Goal: Task Accomplishment & Management: Use online tool/utility

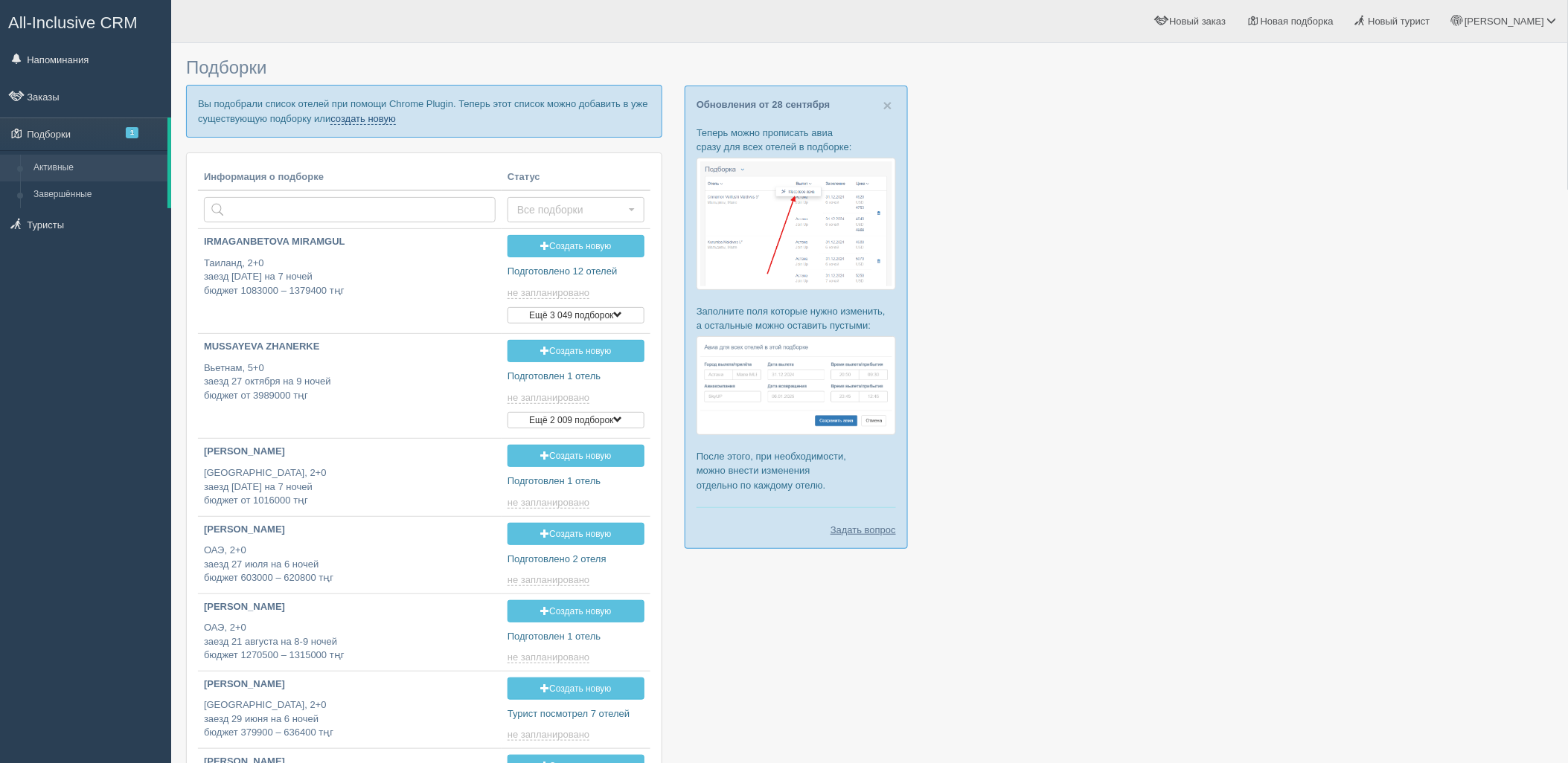
click at [376, 117] on link "создать новую" at bounding box center [363, 119] width 66 height 12
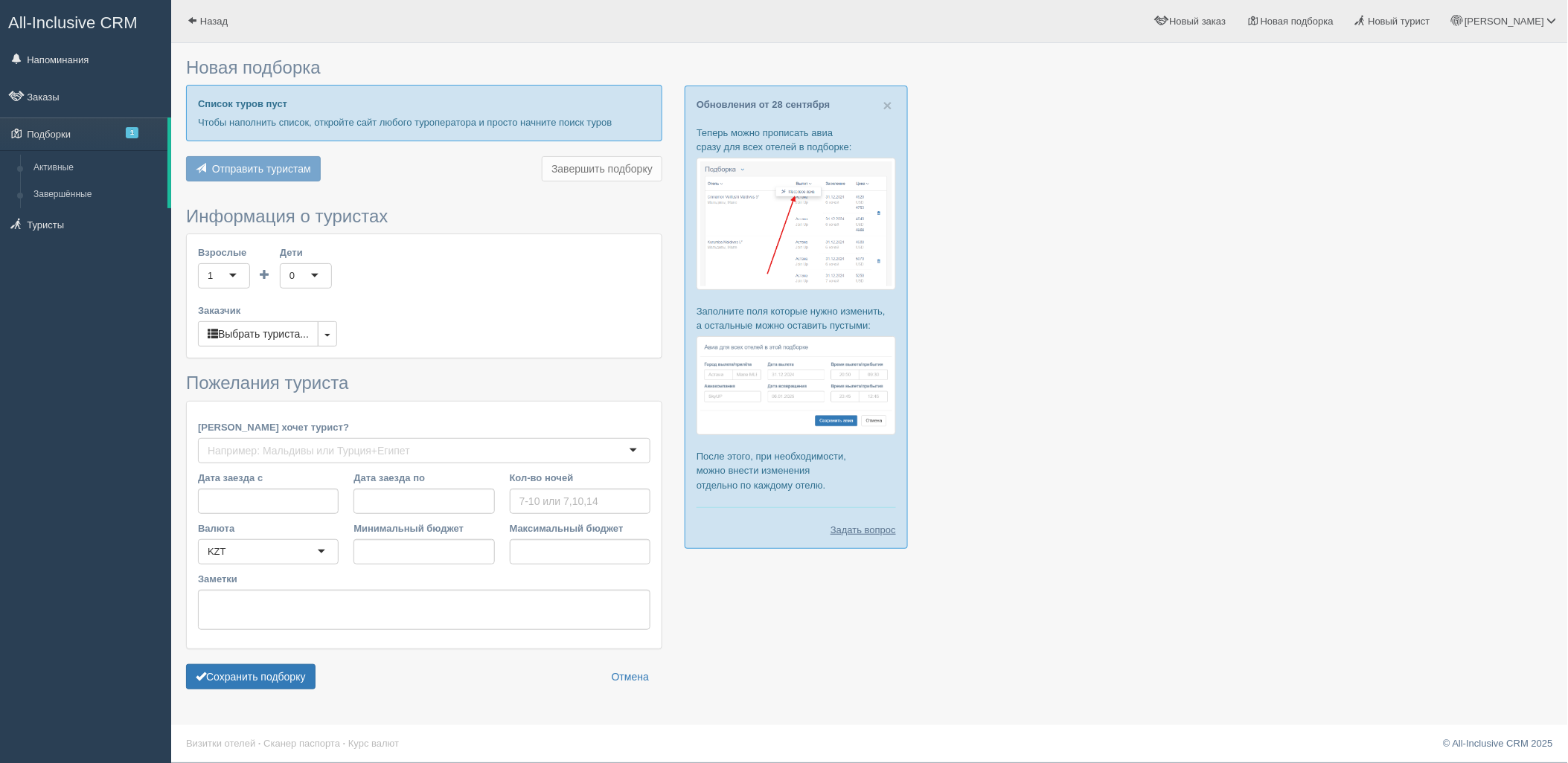
type input "7"
type input "1580000"
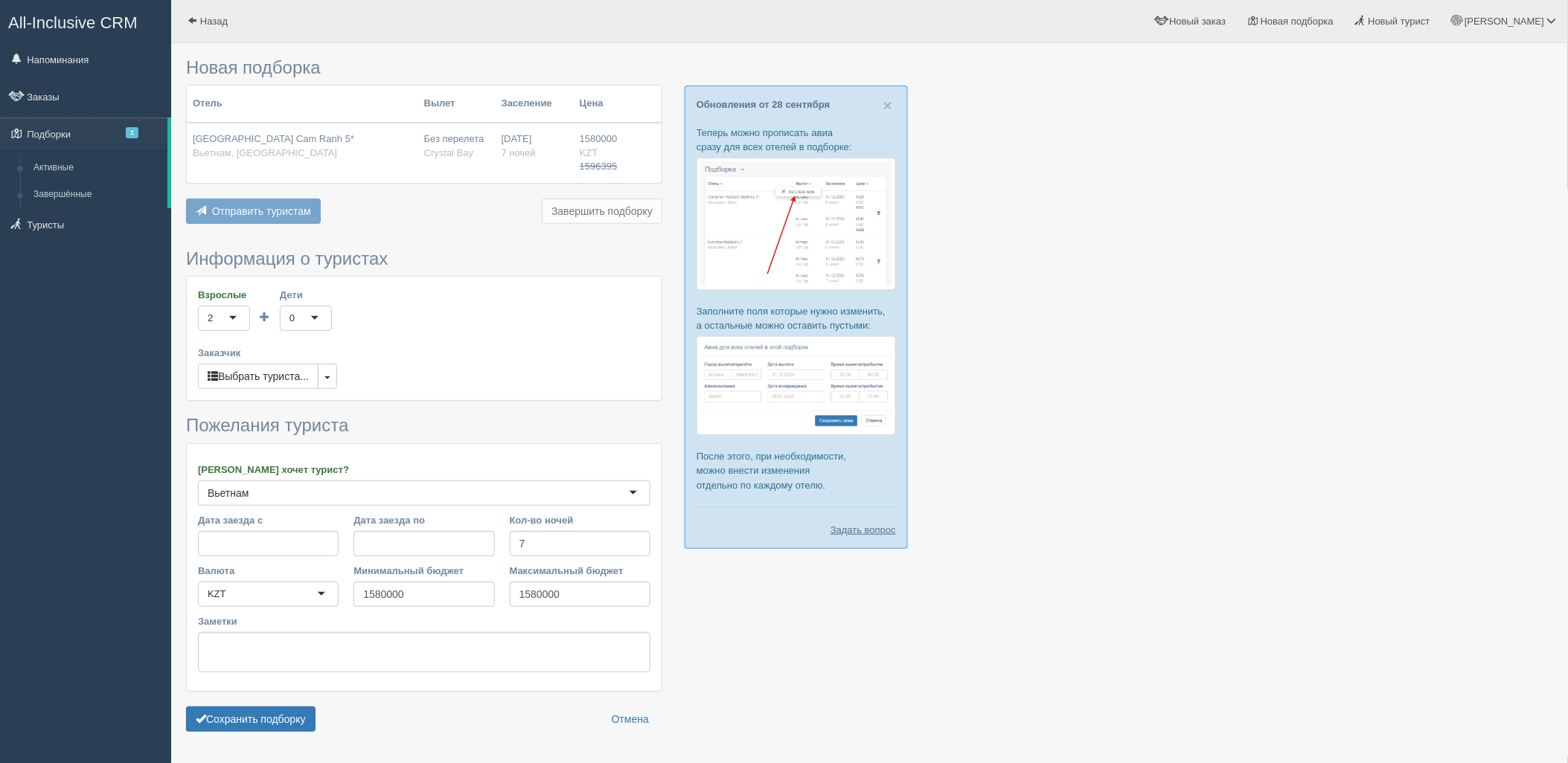
scroll to position [43, 0]
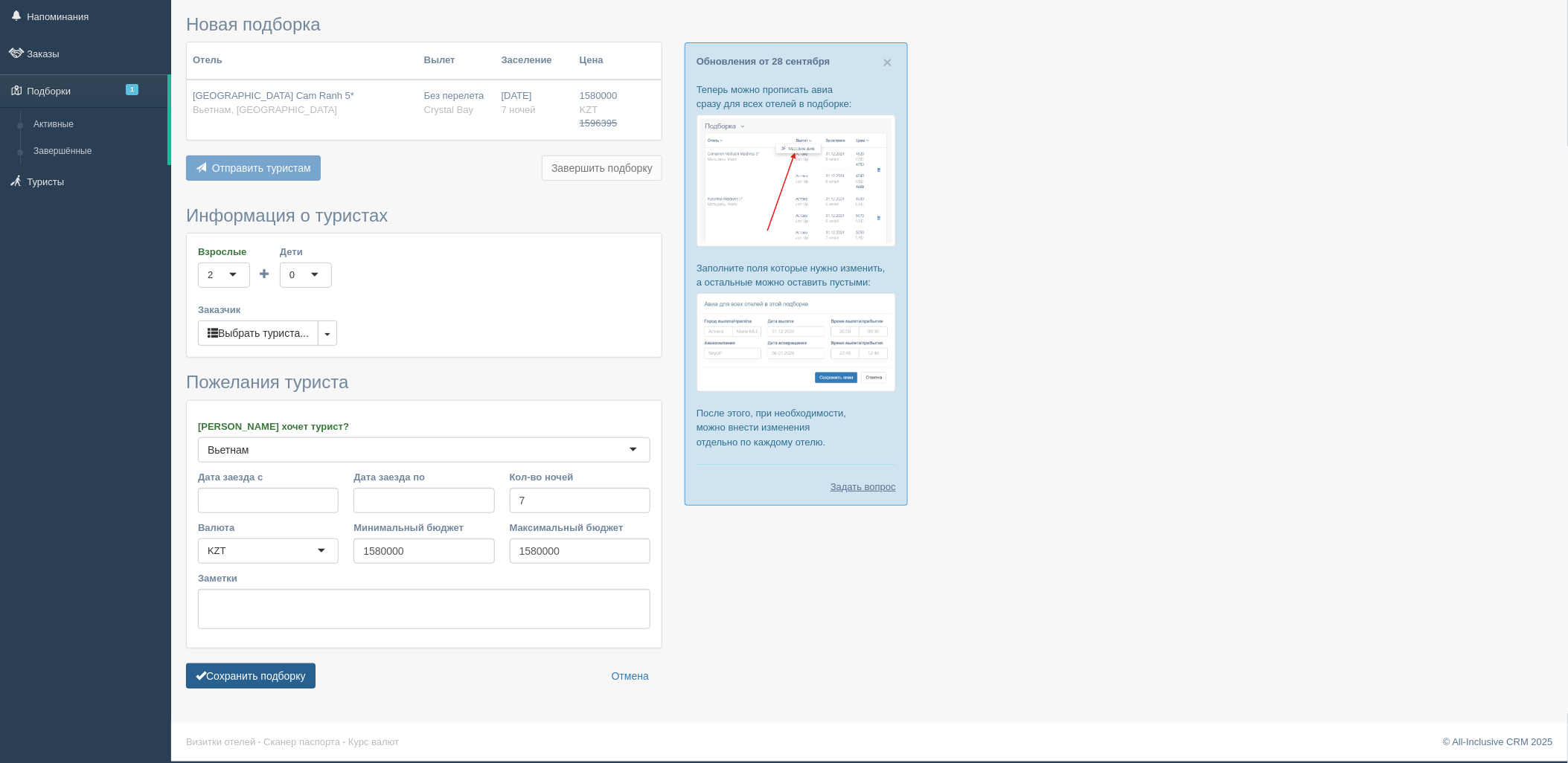
click at [278, 676] on button "Сохранить подборку" at bounding box center [251, 676] width 130 height 25
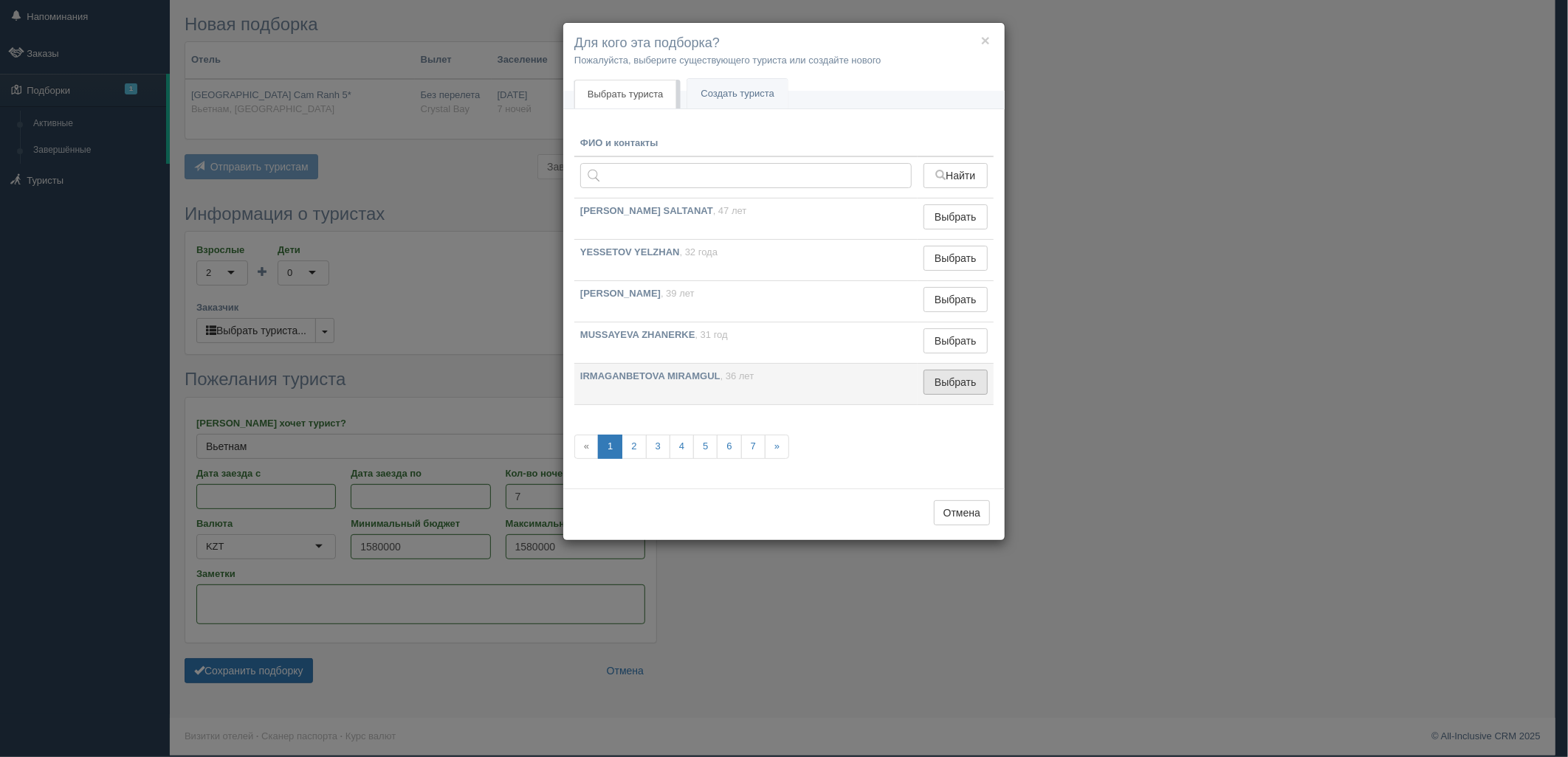
click at [958, 391] on button "Выбрать" at bounding box center [955, 382] width 64 height 25
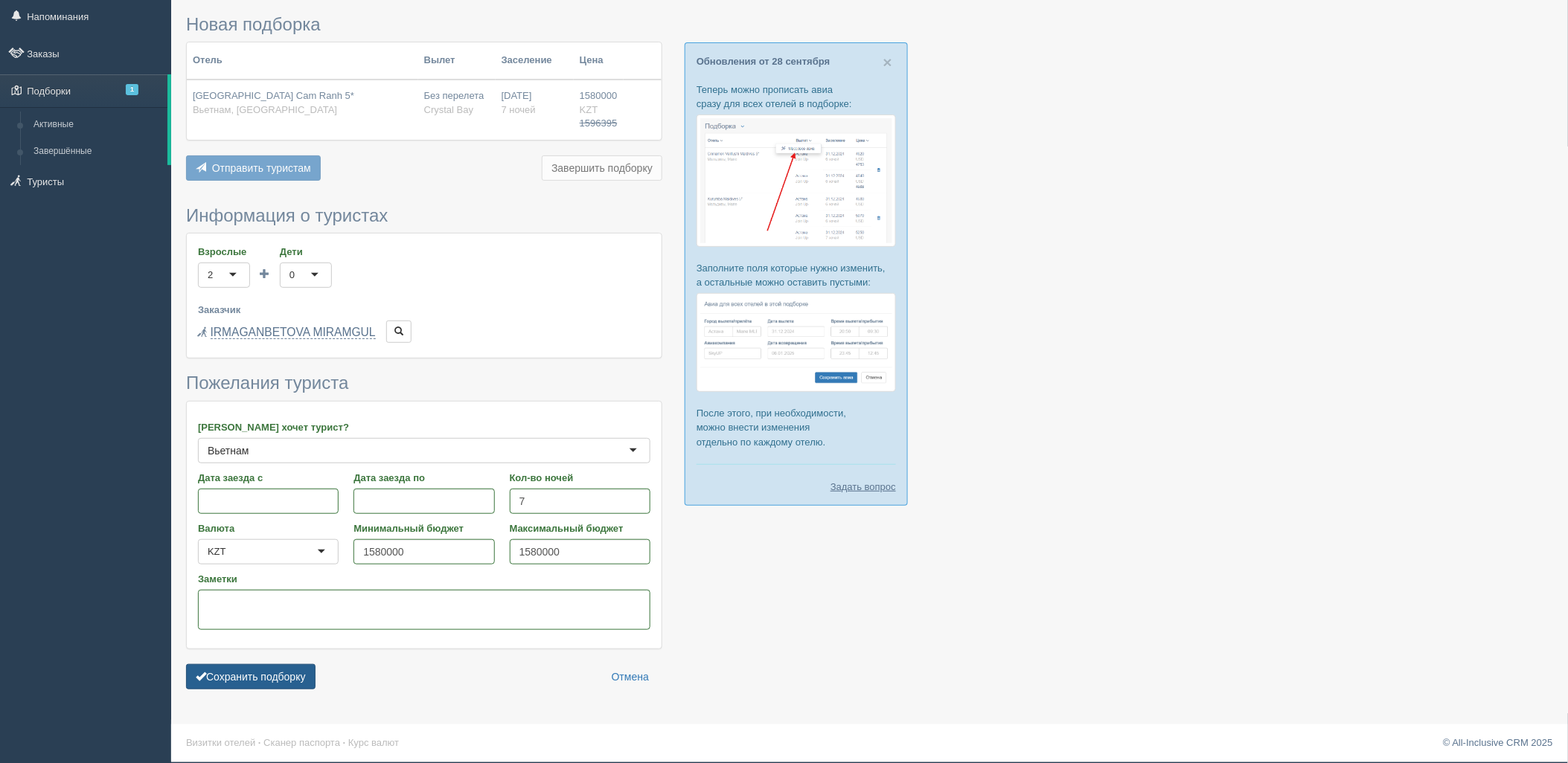
drag, startPoint x: 266, startPoint y: 685, endPoint x: 270, endPoint y: 677, distance: 8.9
click at [268, 685] on button "Сохранить подборку" at bounding box center [251, 676] width 130 height 25
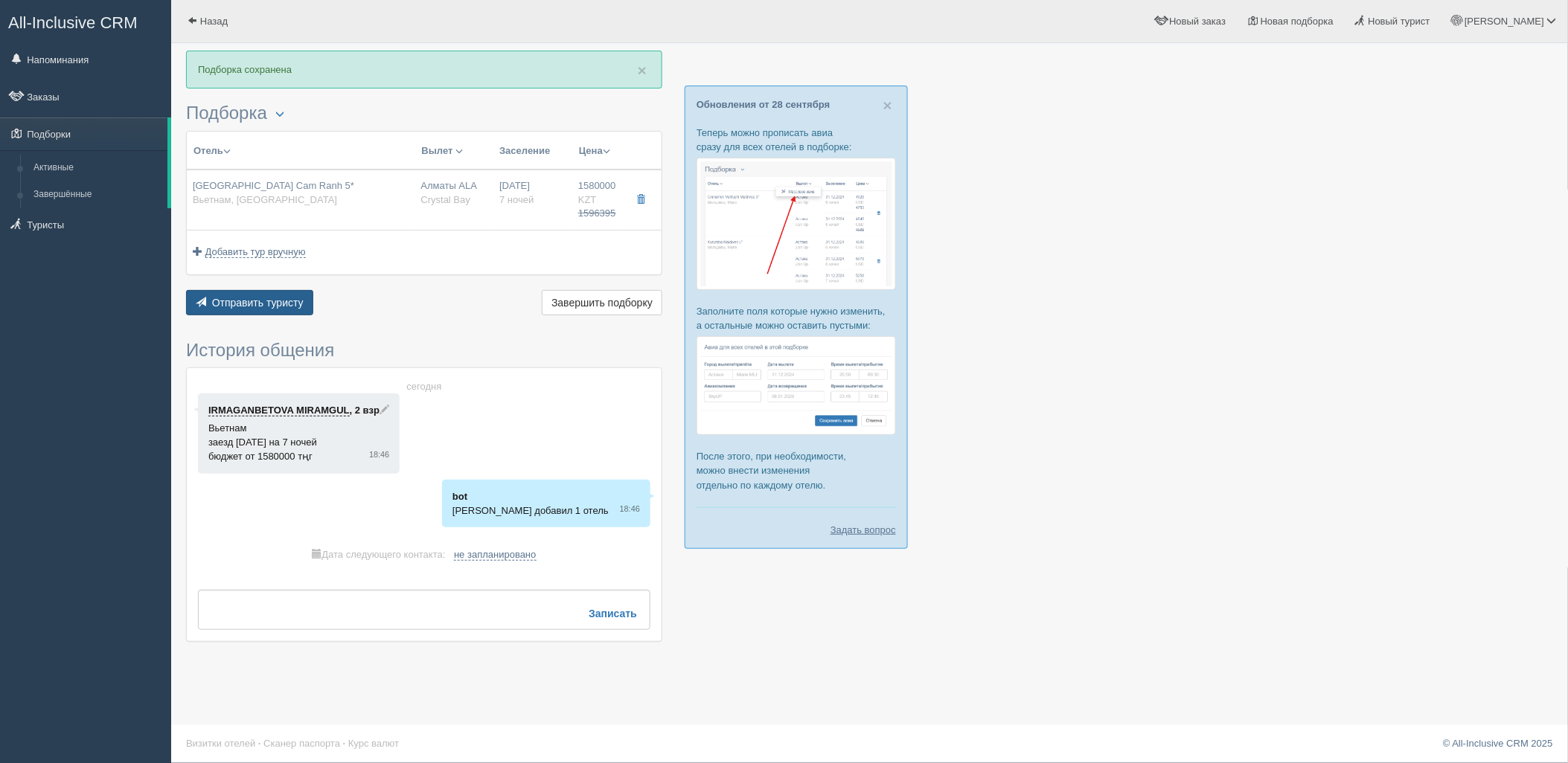
click at [255, 315] on button "Отправить туристу Отправить" at bounding box center [249, 302] width 127 height 25
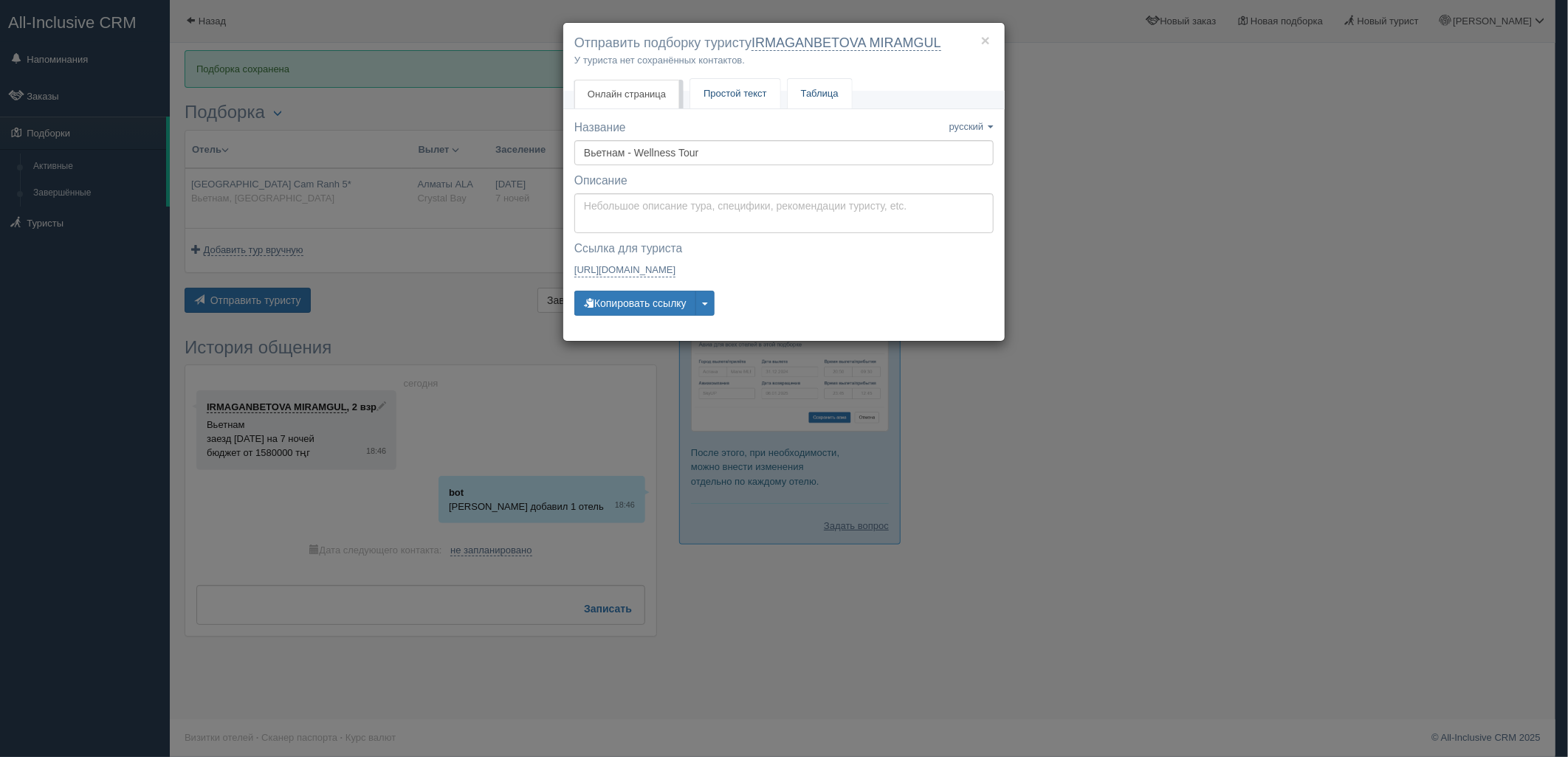
click at [739, 105] on link "Простой текст Текст" at bounding box center [735, 94] width 90 height 30
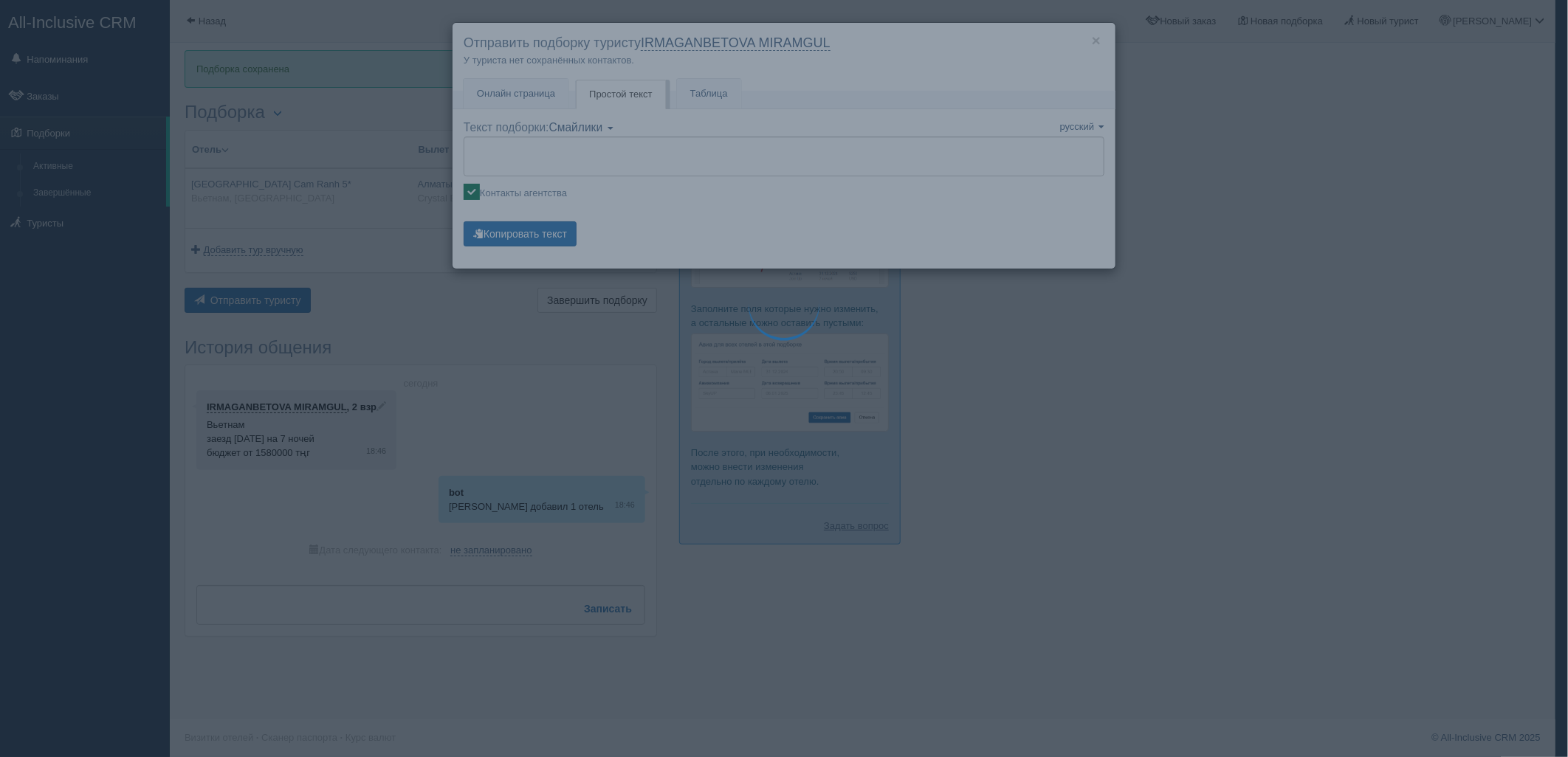
type textarea "🌞 Добрый день! Предлагаем Вам рассмотреть следующие варианты: 🌎 Вьетнам, Камран…"
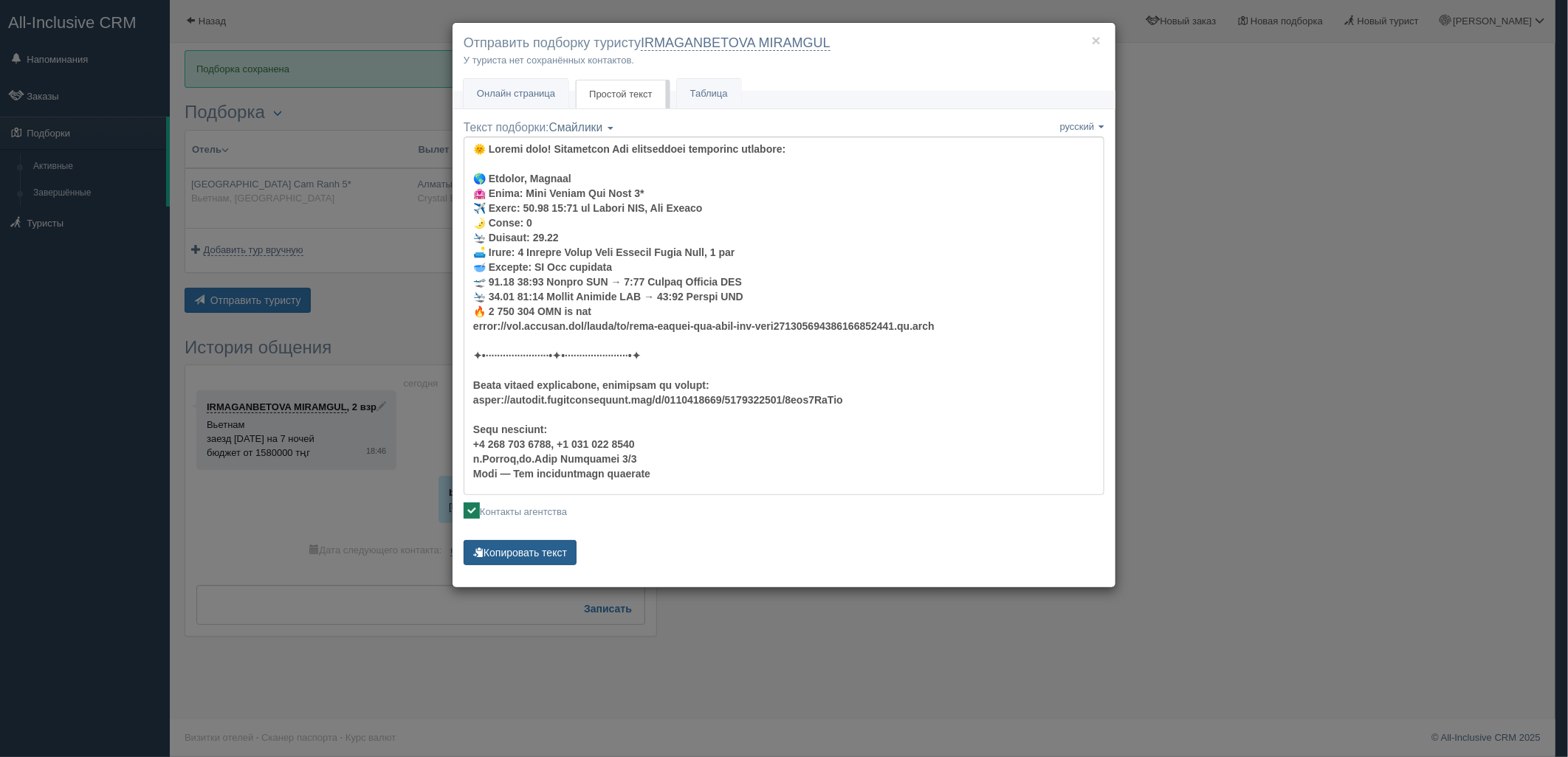
click at [546, 558] on button "Копировать текст" at bounding box center [520, 553] width 113 height 25
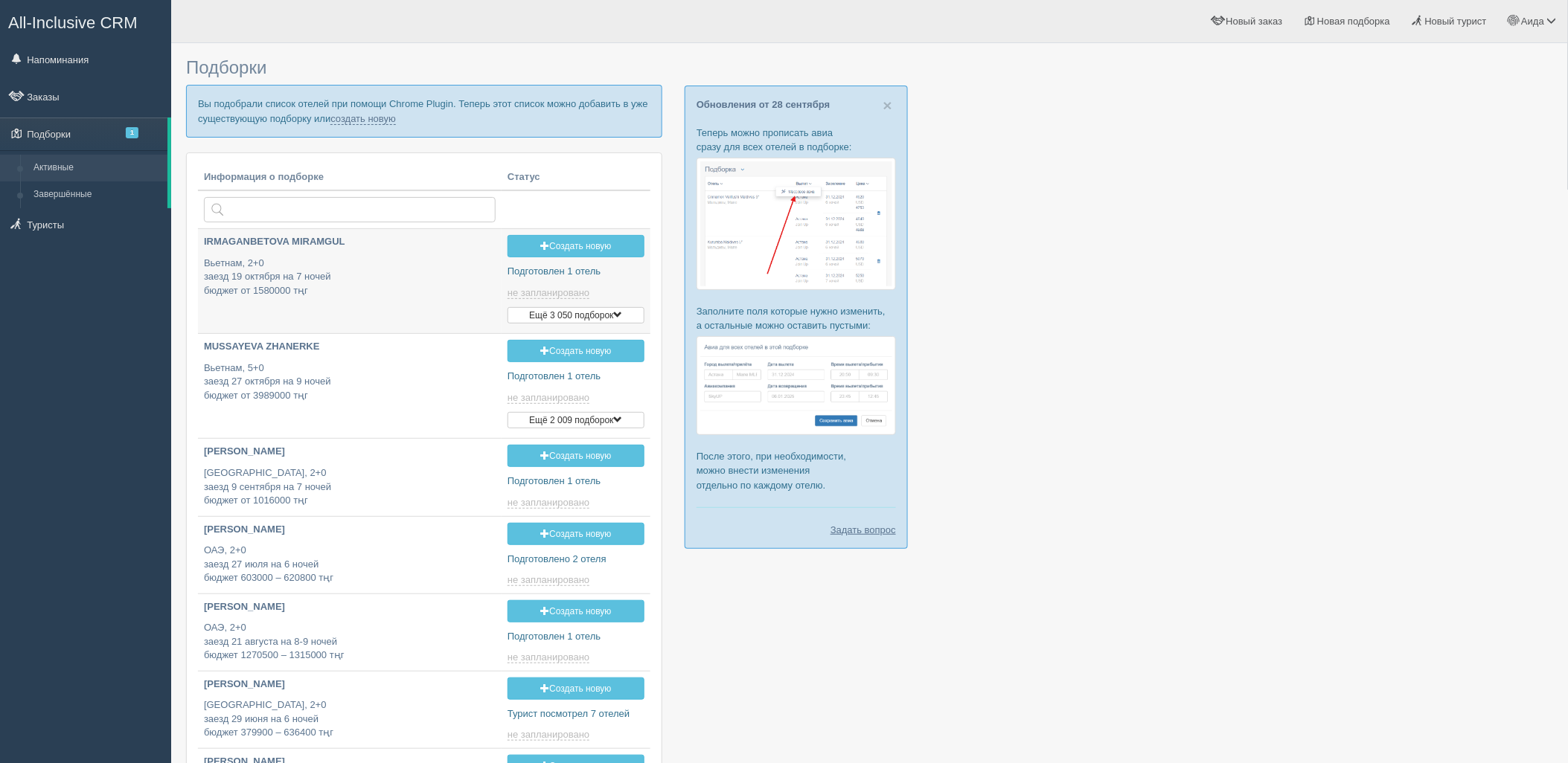
type input "[DATE] 16:00"
type input "[DATE] 18:45"
click at [358, 119] on link "создать новую" at bounding box center [363, 119] width 66 height 12
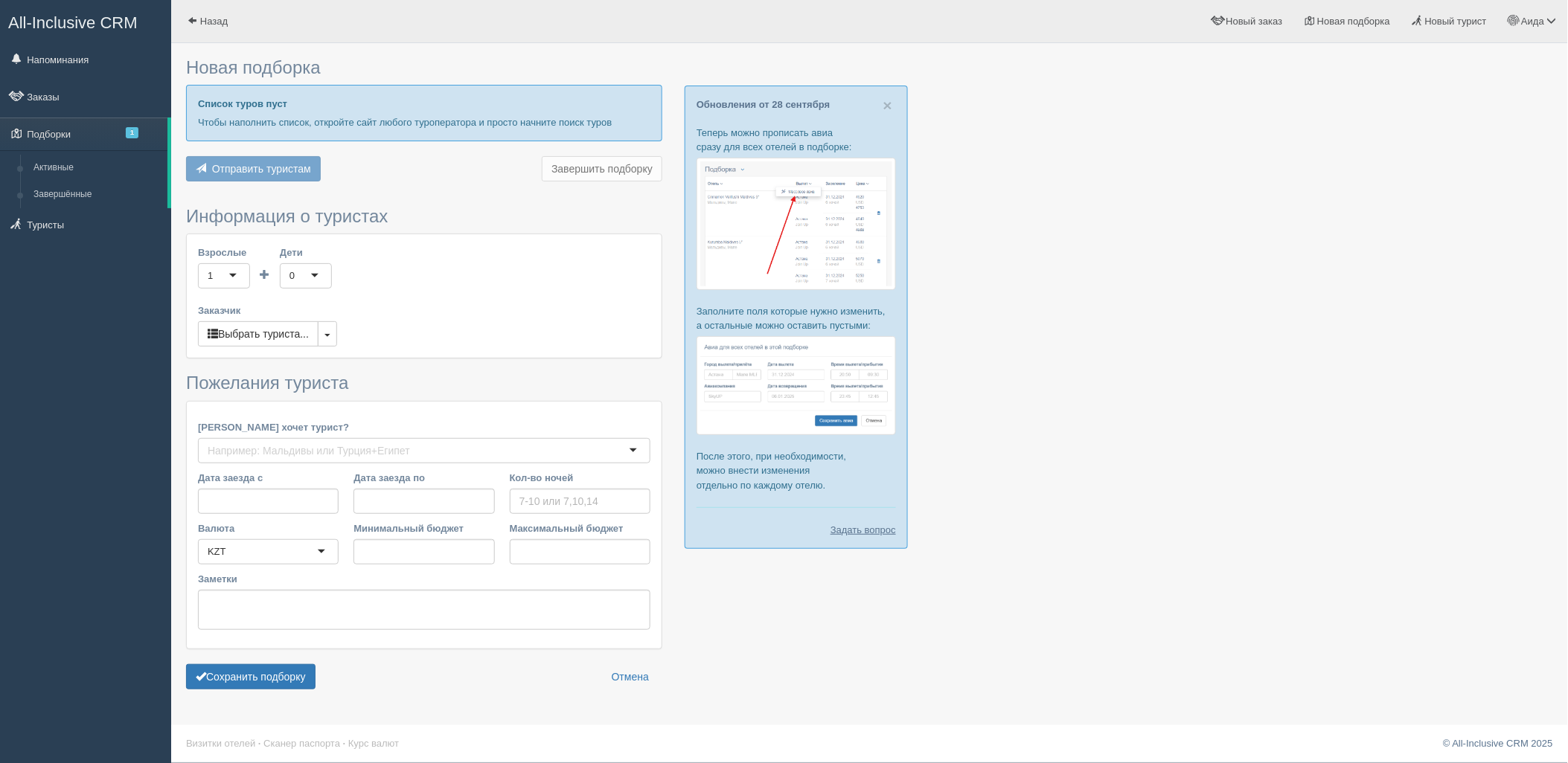
type input "6"
type input "2277400"
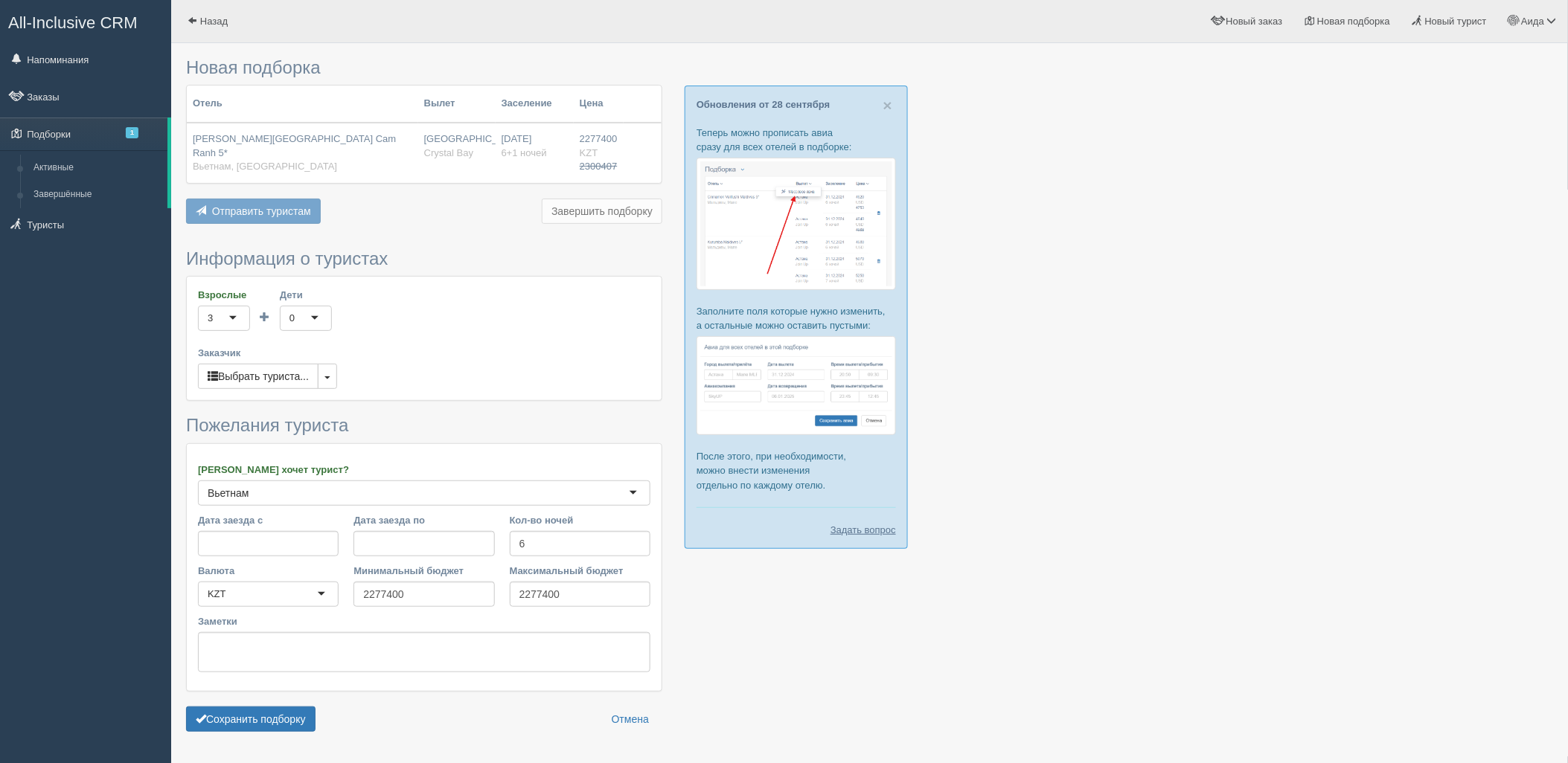
click at [288, 741] on div "Новая подборка Отель Вылет Заселение Цена [PERSON_NAME][GEOGRAPHIC_DATA] 5* [GE…" at bounding box center [870, 403] width 1397 height 805
click at [288, 730] on button "Сохранить подборку" at bounding box center [251, 719] width 130 height 25
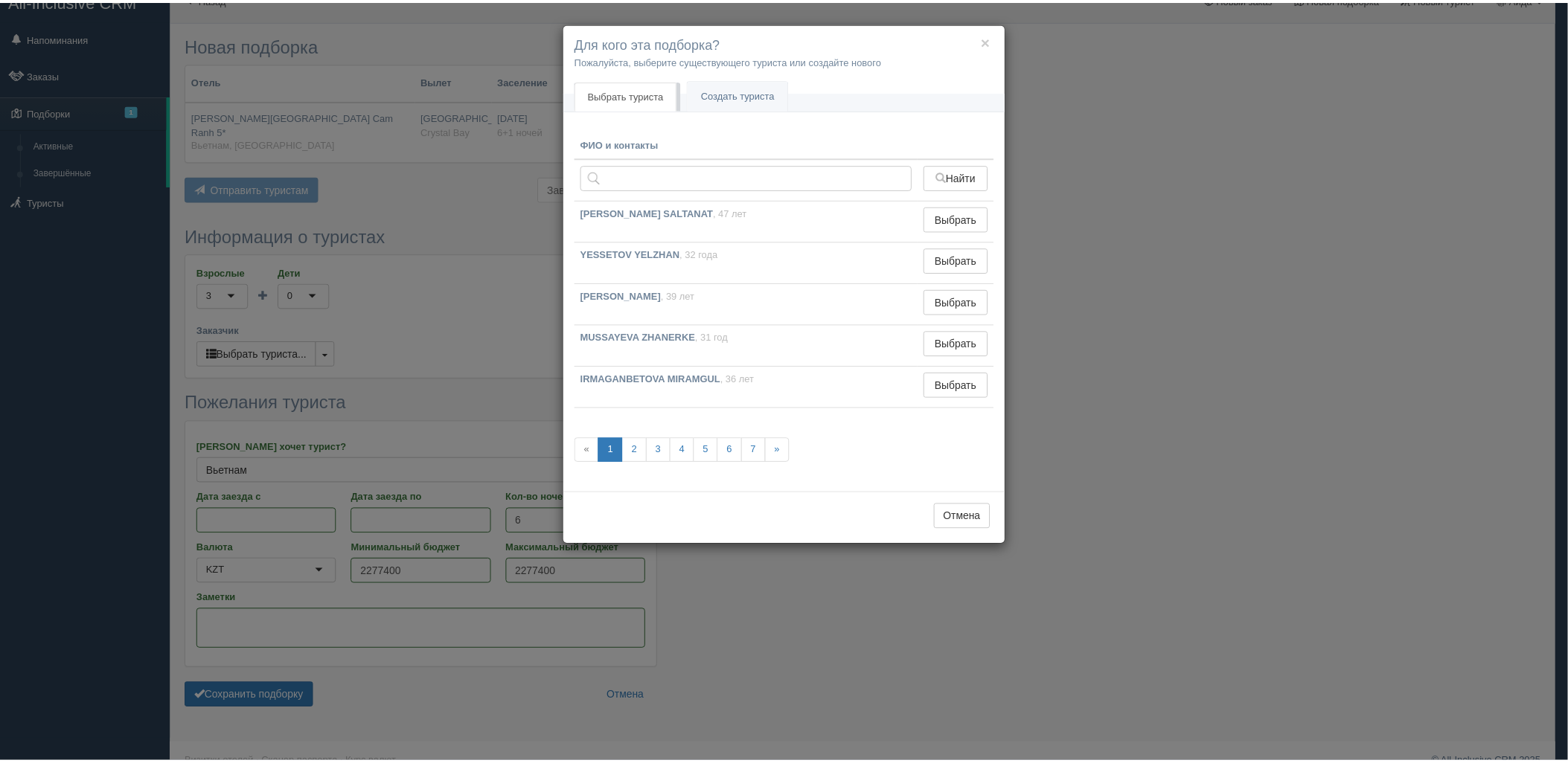
scroll to position [43, 0]
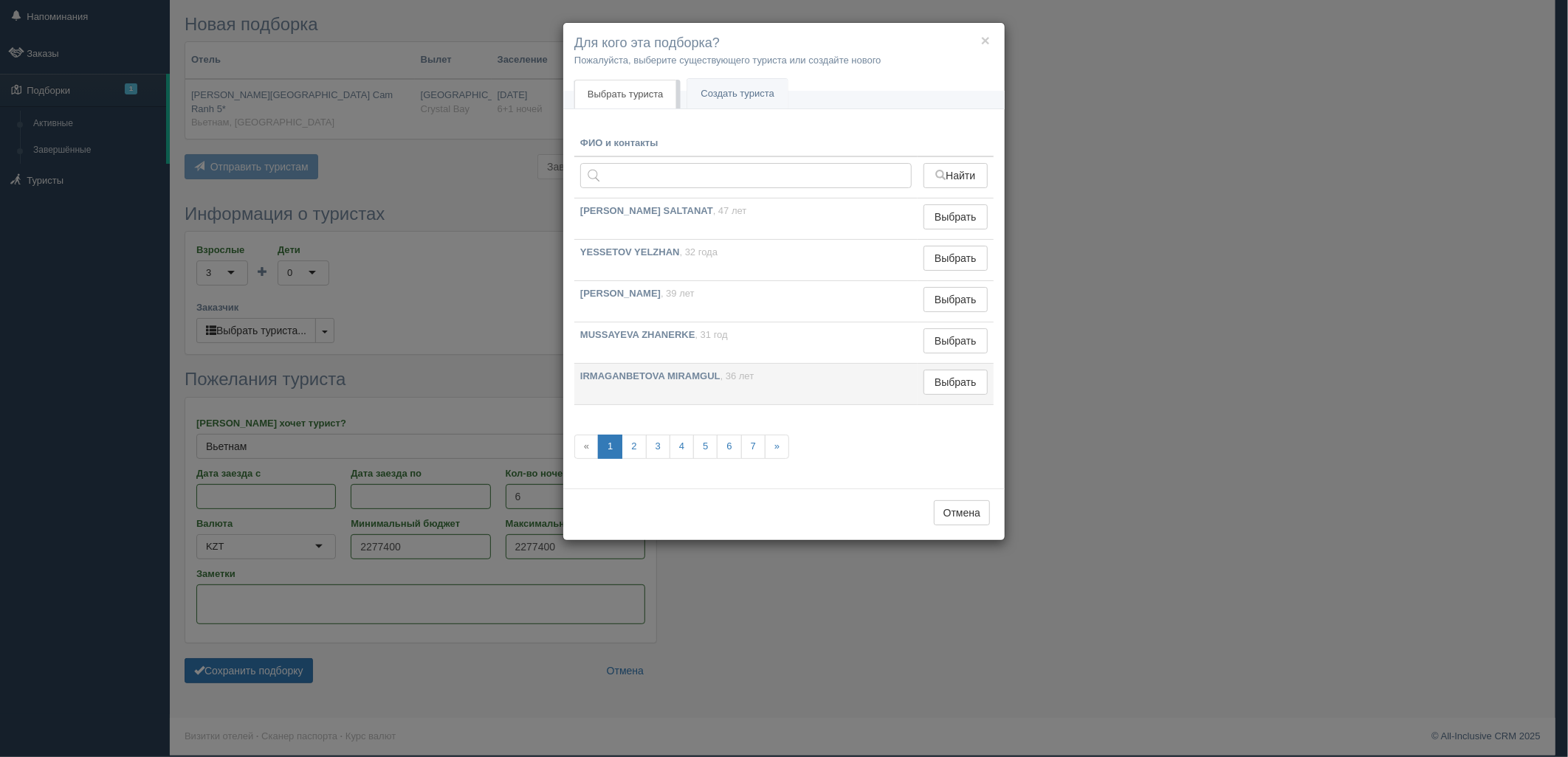
click at [969, 396] on td "Выбрать Выбран" at bounding box center [955, 385] width 76 height 41
drag, startPoint x: 943, startPoint y: 382, endPoint x: 559, endPoint y: 521, distance: 408.4
click at [935, 385] on button "Выбрать" at bounding box center [955, 382] width 64 height 25
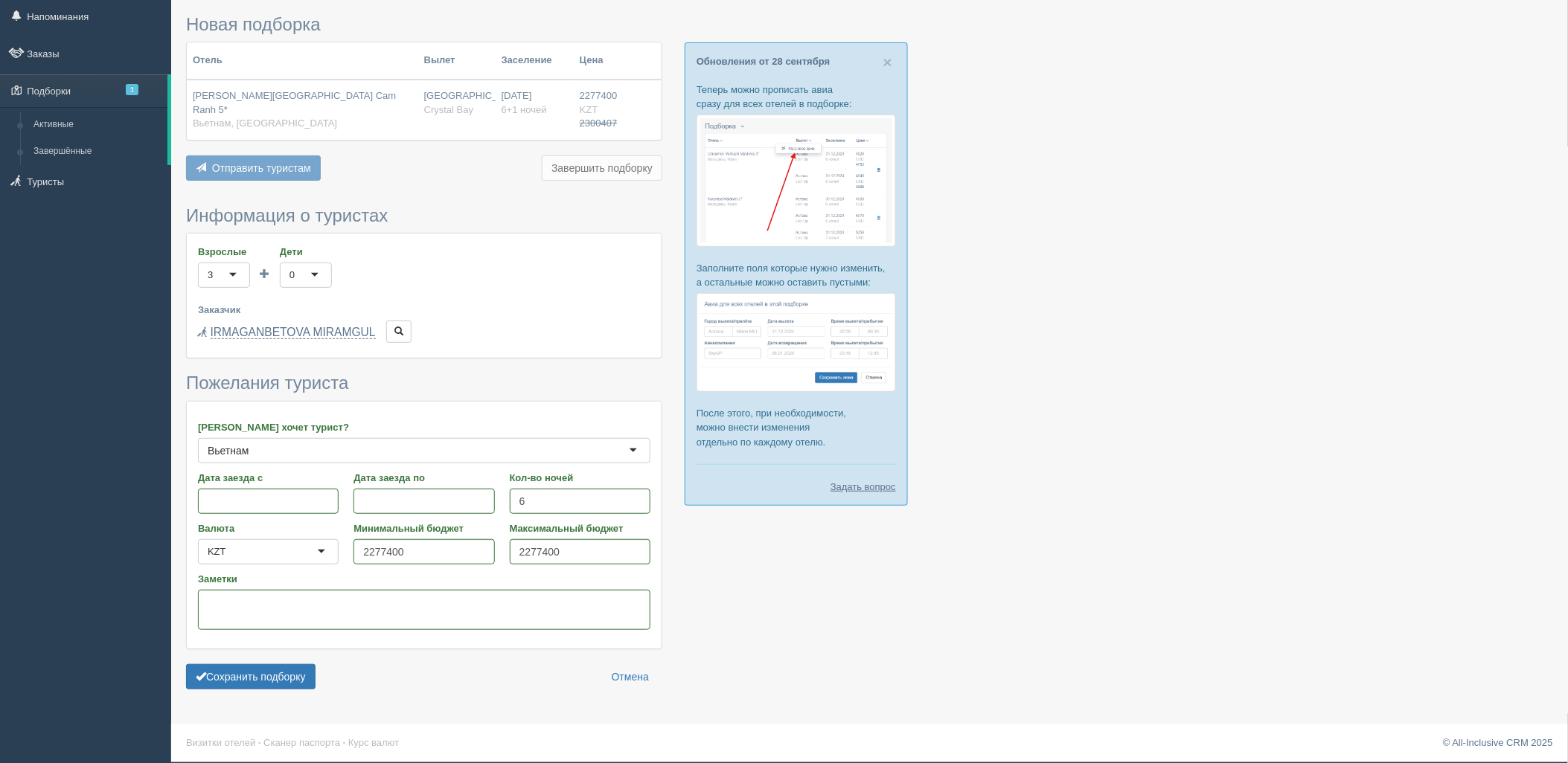
click at [280, 662] on form "Информация о туристах Взрослые 3 3 1 2 3 4 5 6 7 8 9 10 11 12 13 14 15 16 17 18…" at bounding box center [424, 452] width 476 height 491
click at [290, 677] on button "Сохранить подборку" at bounding box center [251, 676] width 130 height 25
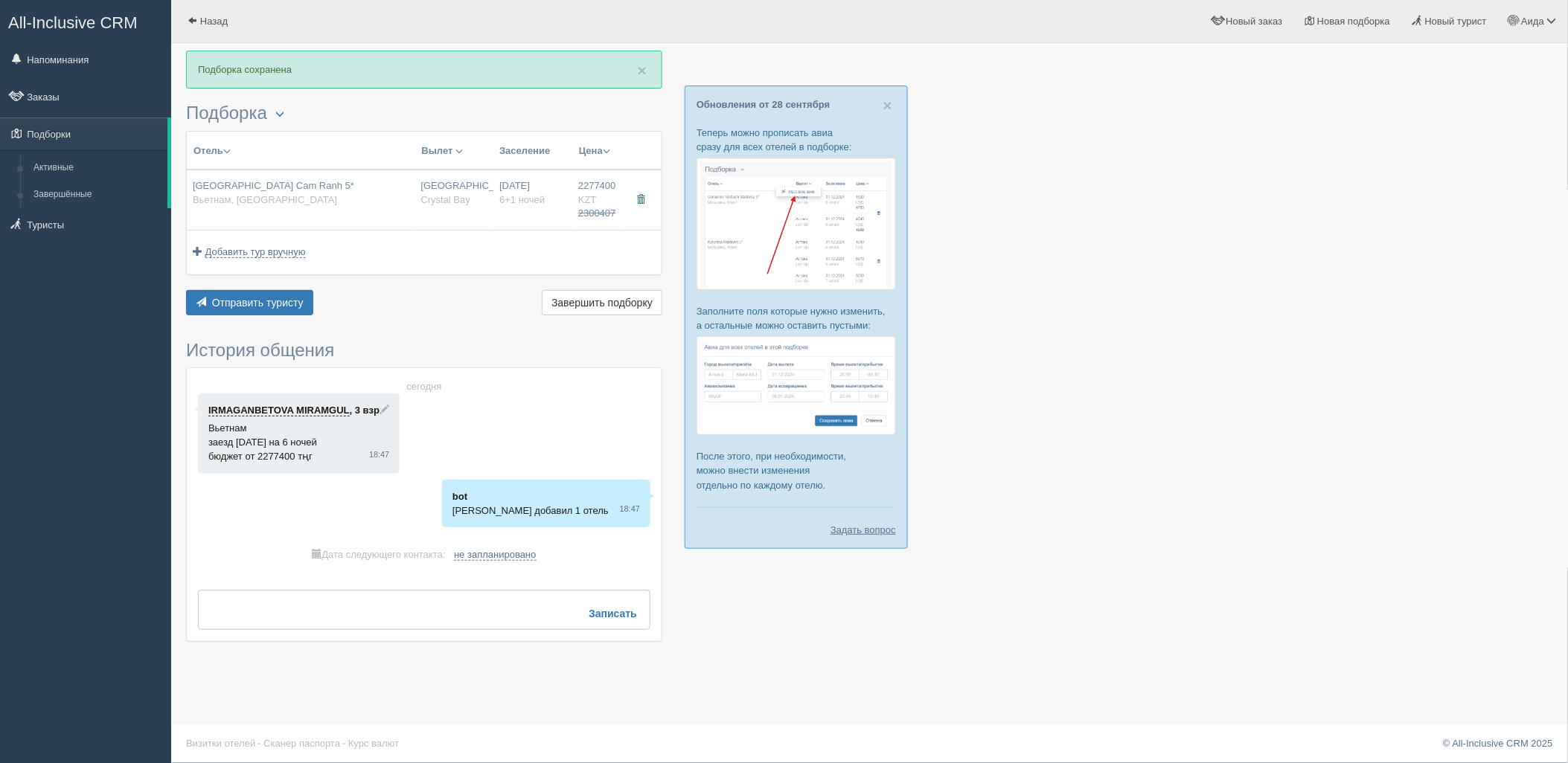
click at [292, 321] on div "× Подборка сохранена Подборка Менеджер: Аида Темирова Показать удалённые отели …" at bounding box center [424, 354] width 476 height 606
click at [288, 306] on span "Отправить туристу" at bounding box center [257, 303] width 91 height 12
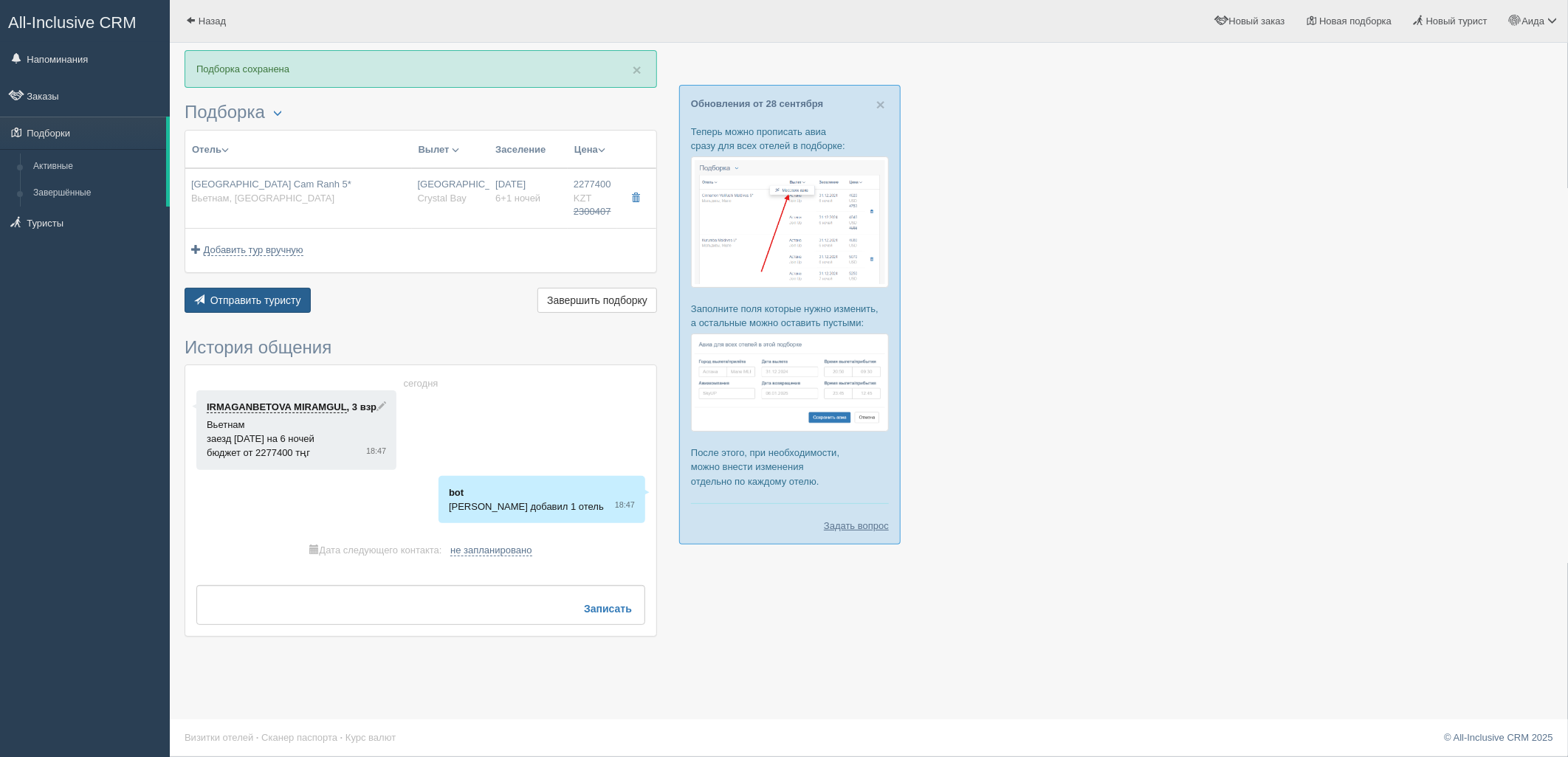
type textarea "🌞 Добрый день! Предлагаем Вам рассмотреть следующие варианты: 🌎 Вьетнам, Камран…"
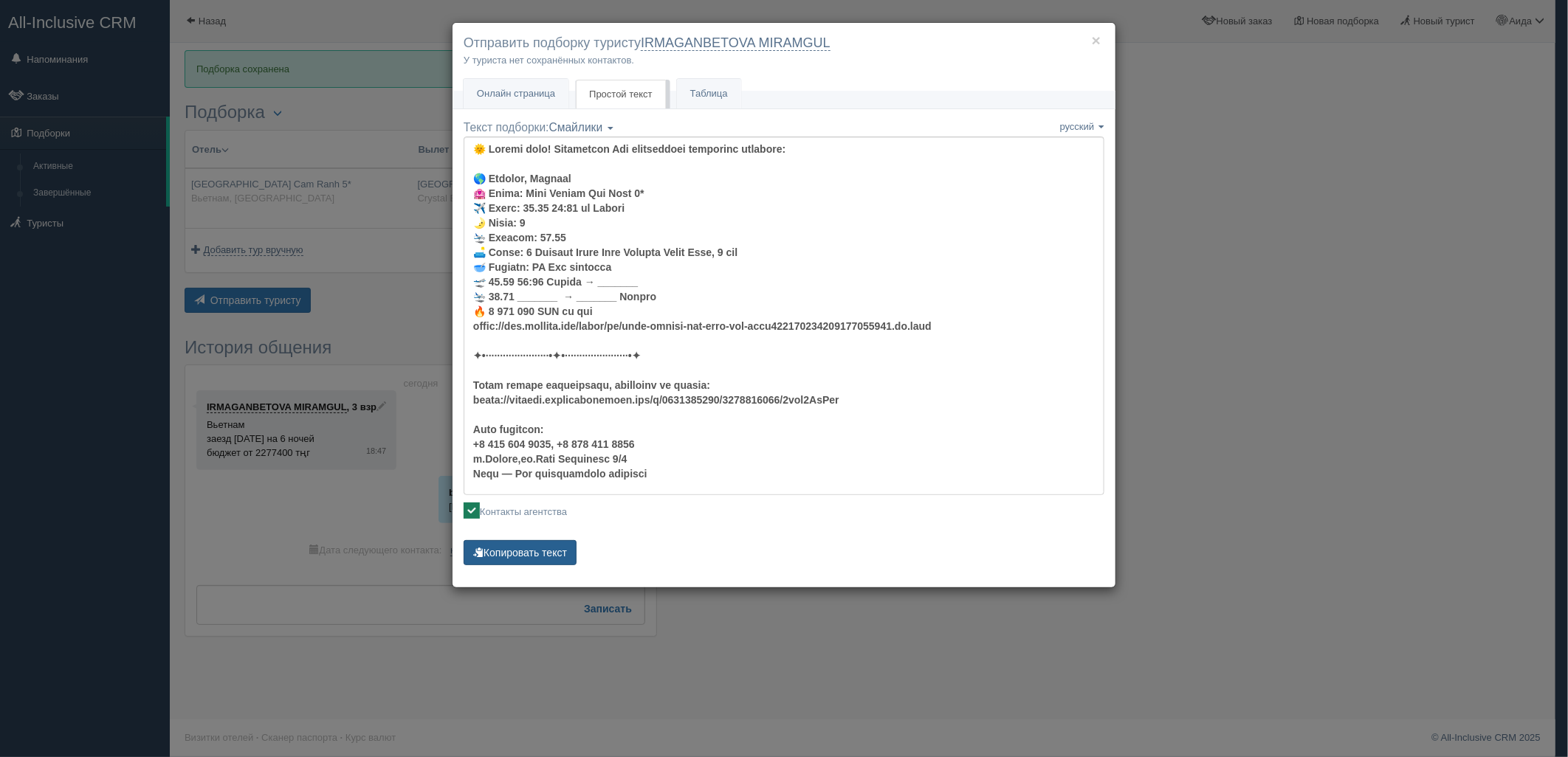
click at [519, 555] on button "Копировать текст" at bounding box center [520, 553] width 113 height 25
drag, startPoint x: 519, startPoint y: 555, endPoint x: 950, endPoint y: 445, distance: 444.8
click at [950, 445] on textarea "Текст подборки: Смайлики Компактный Аскетический Смайлики Смайлики Компактный А…" at bounding box center [784, 315] width 640 height 358
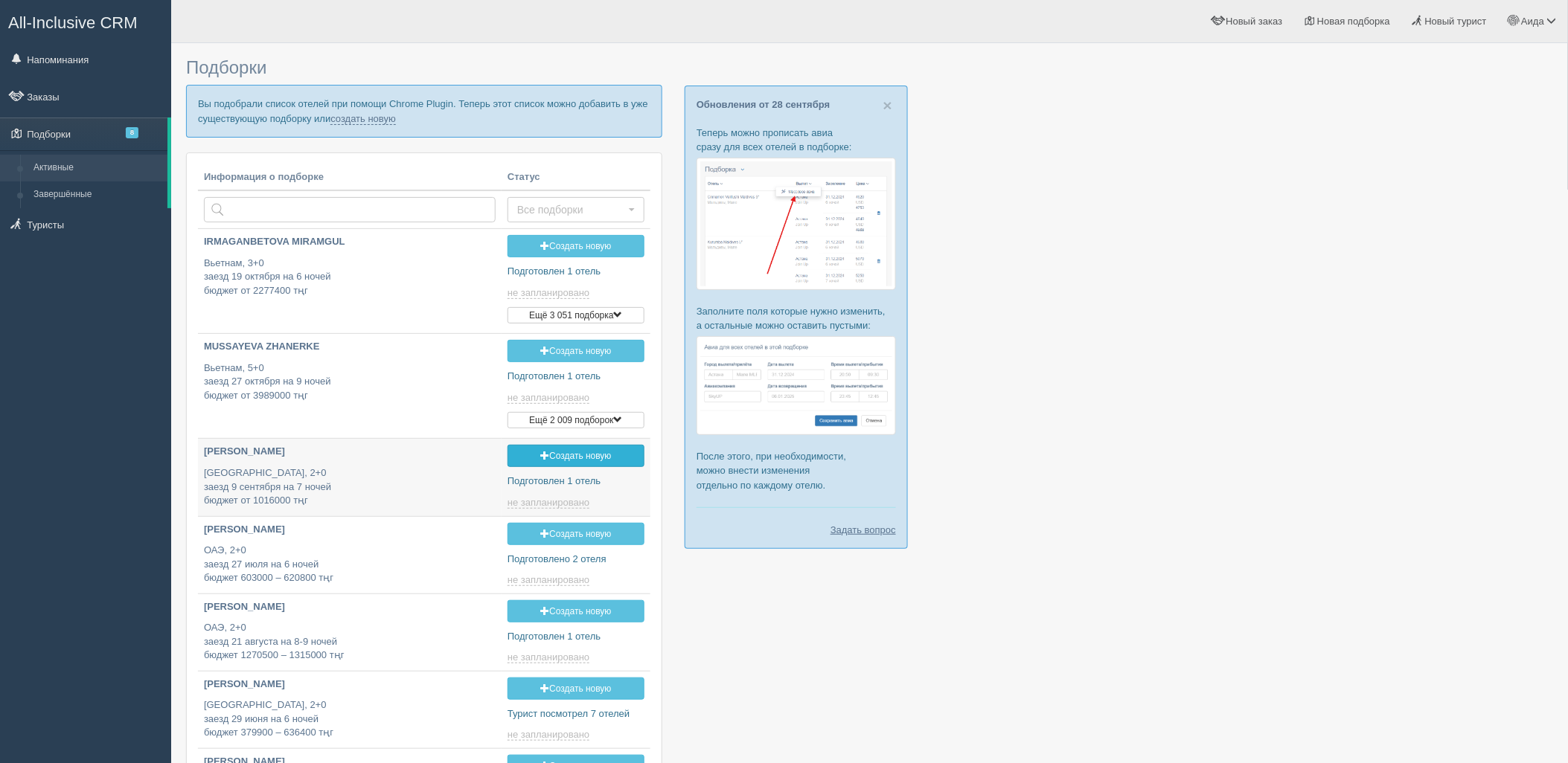
type input "[DATE] 18:25"
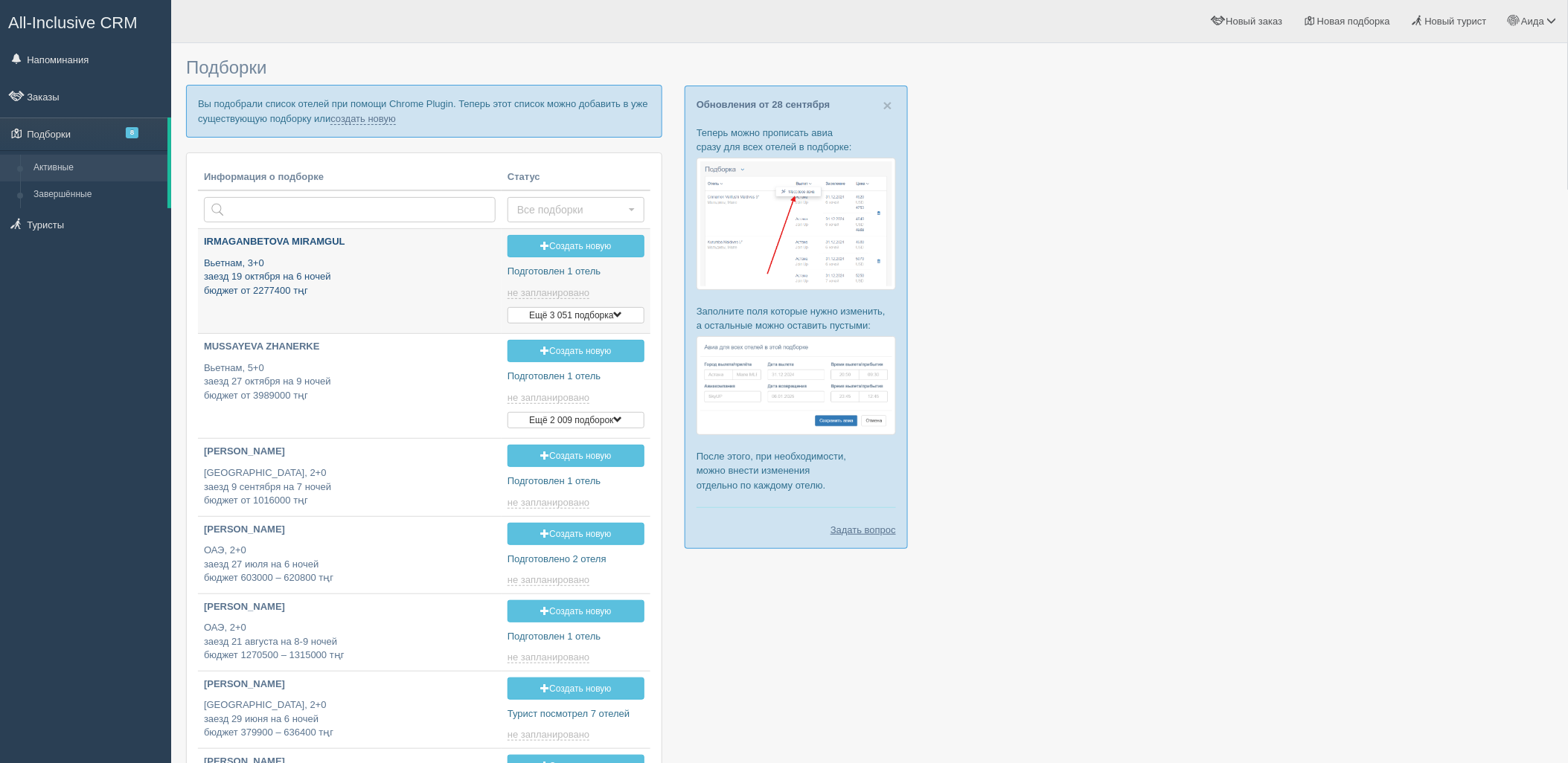
type input "[DATE] 16:00"
type input "[DATE] 18:45"
click at [367, 113] on link "создать новую" at bounding box center [363, 119] width 66 height 12
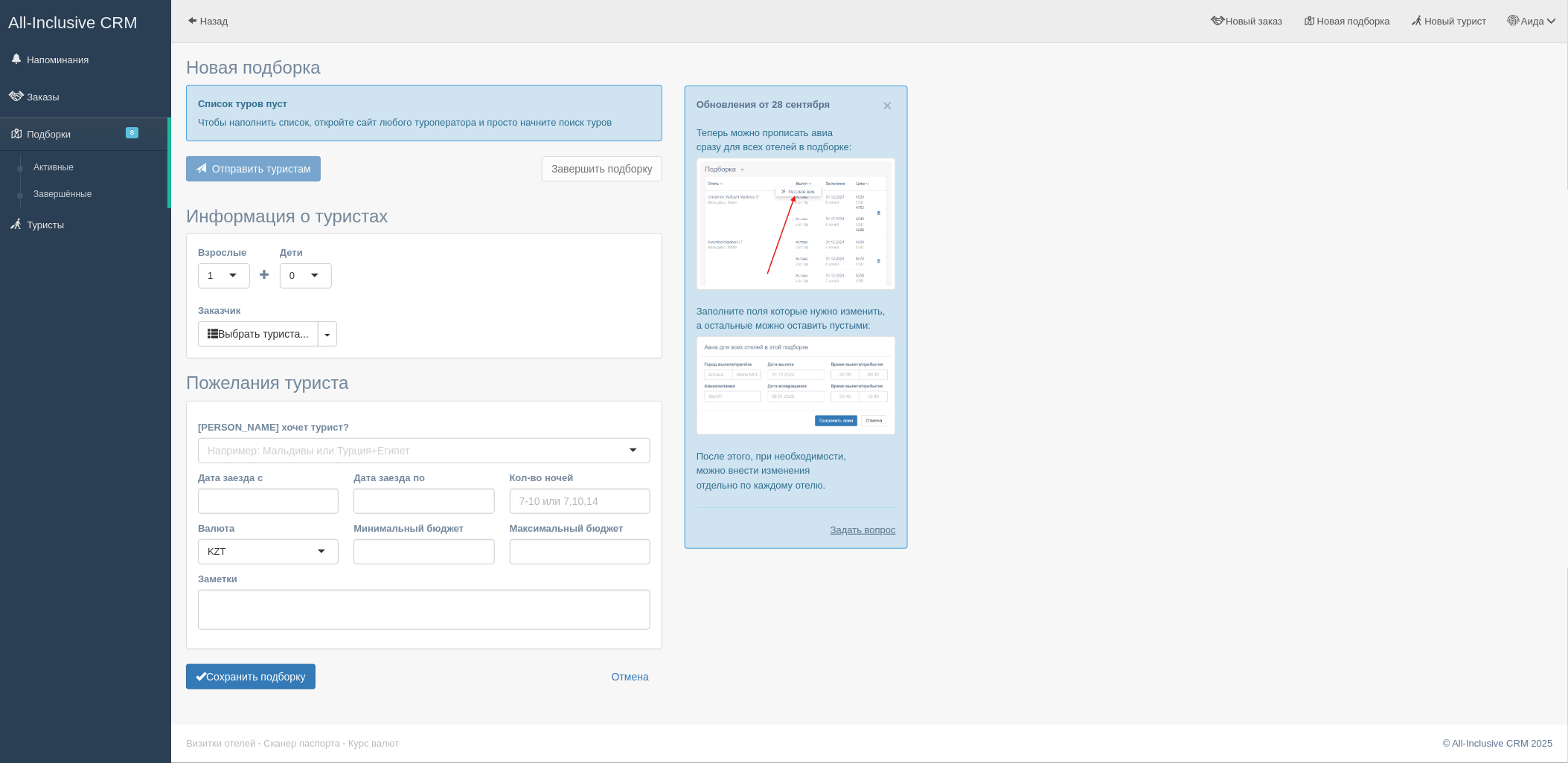
type input "6"
type input "204600"
type input "257100"
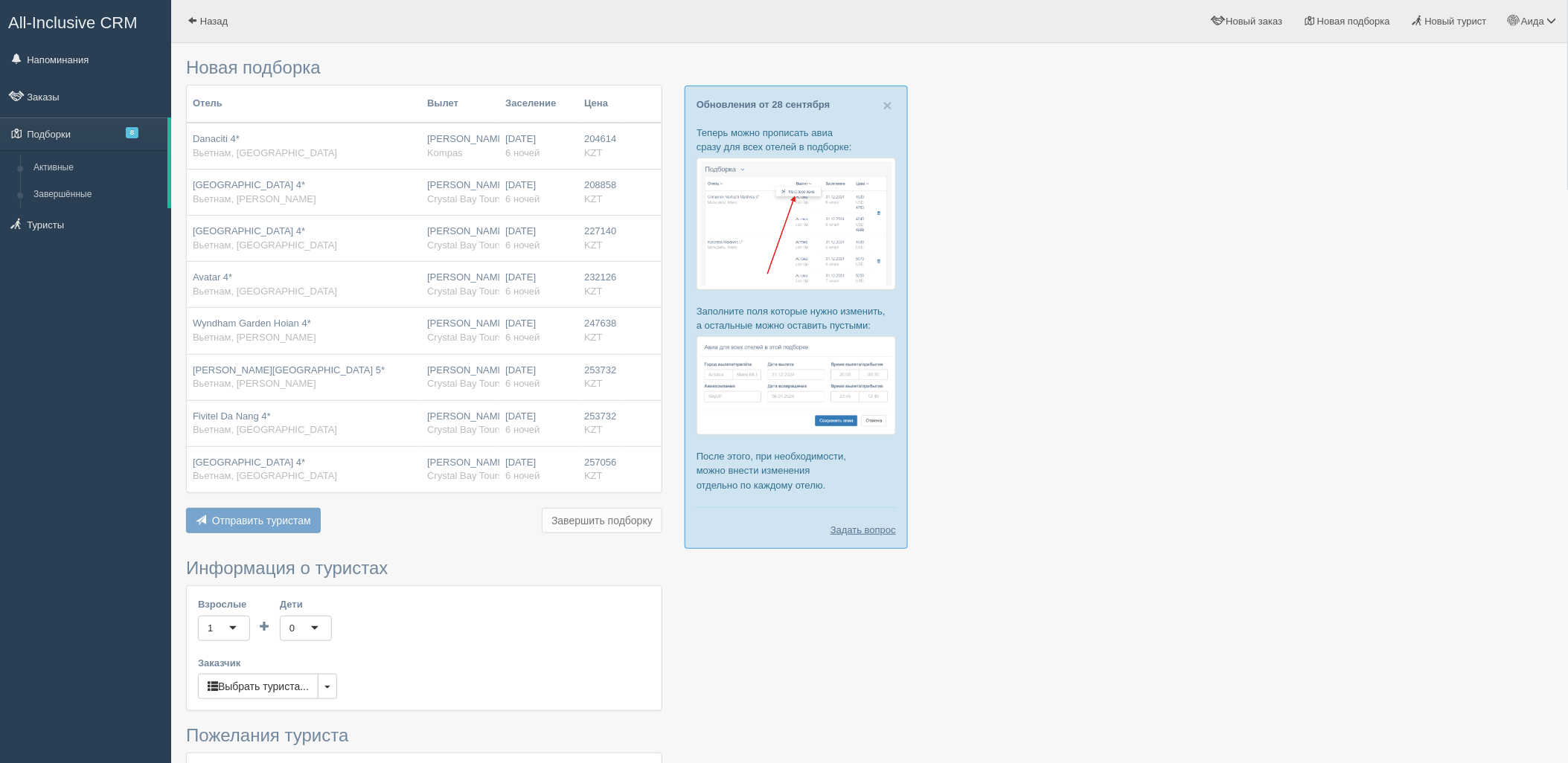
scroll to position [354, 0]
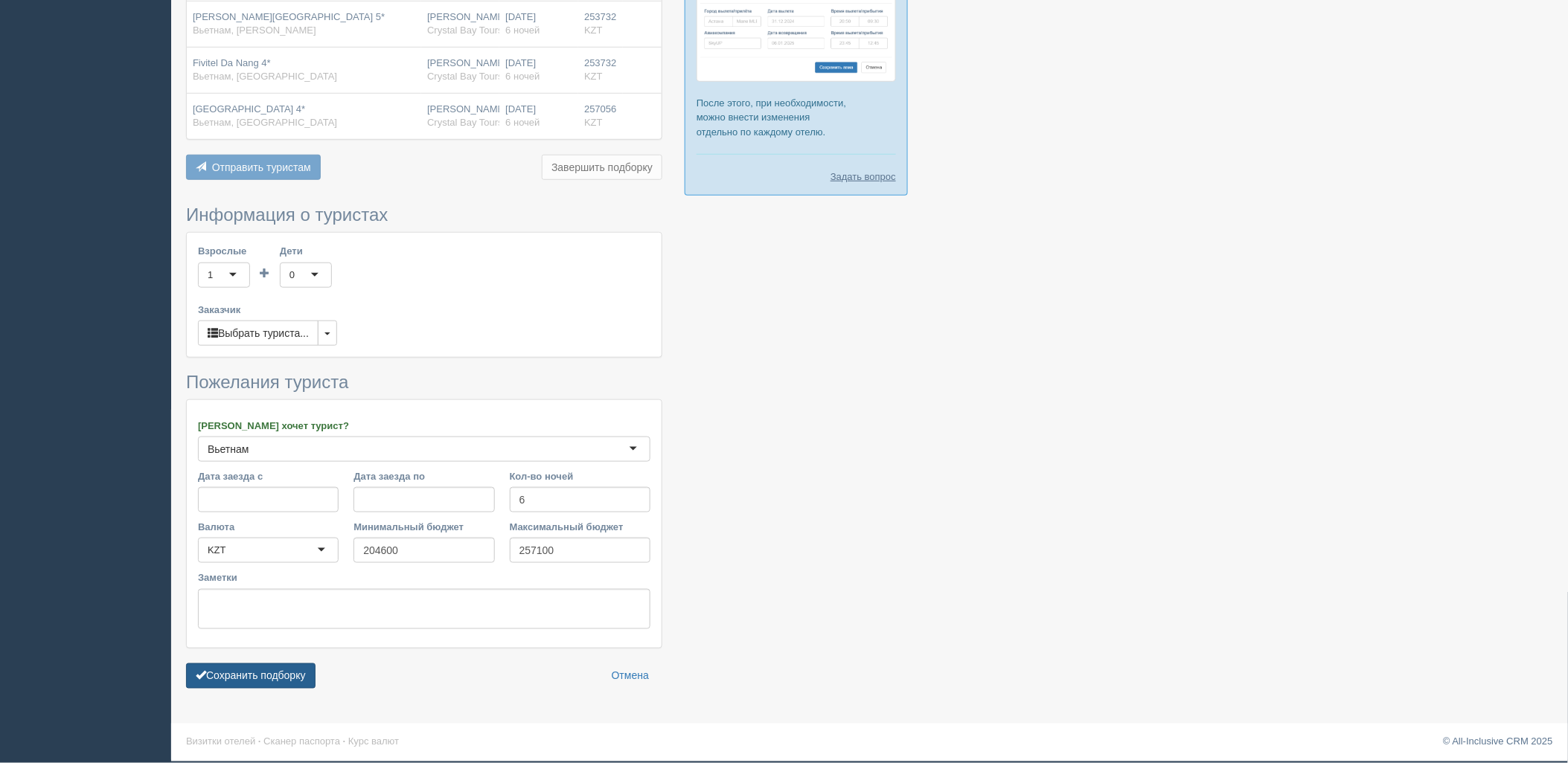
click at [271, 664] on button "Сохранить подборку" at bounding box center [251, 676] width 130 height 25
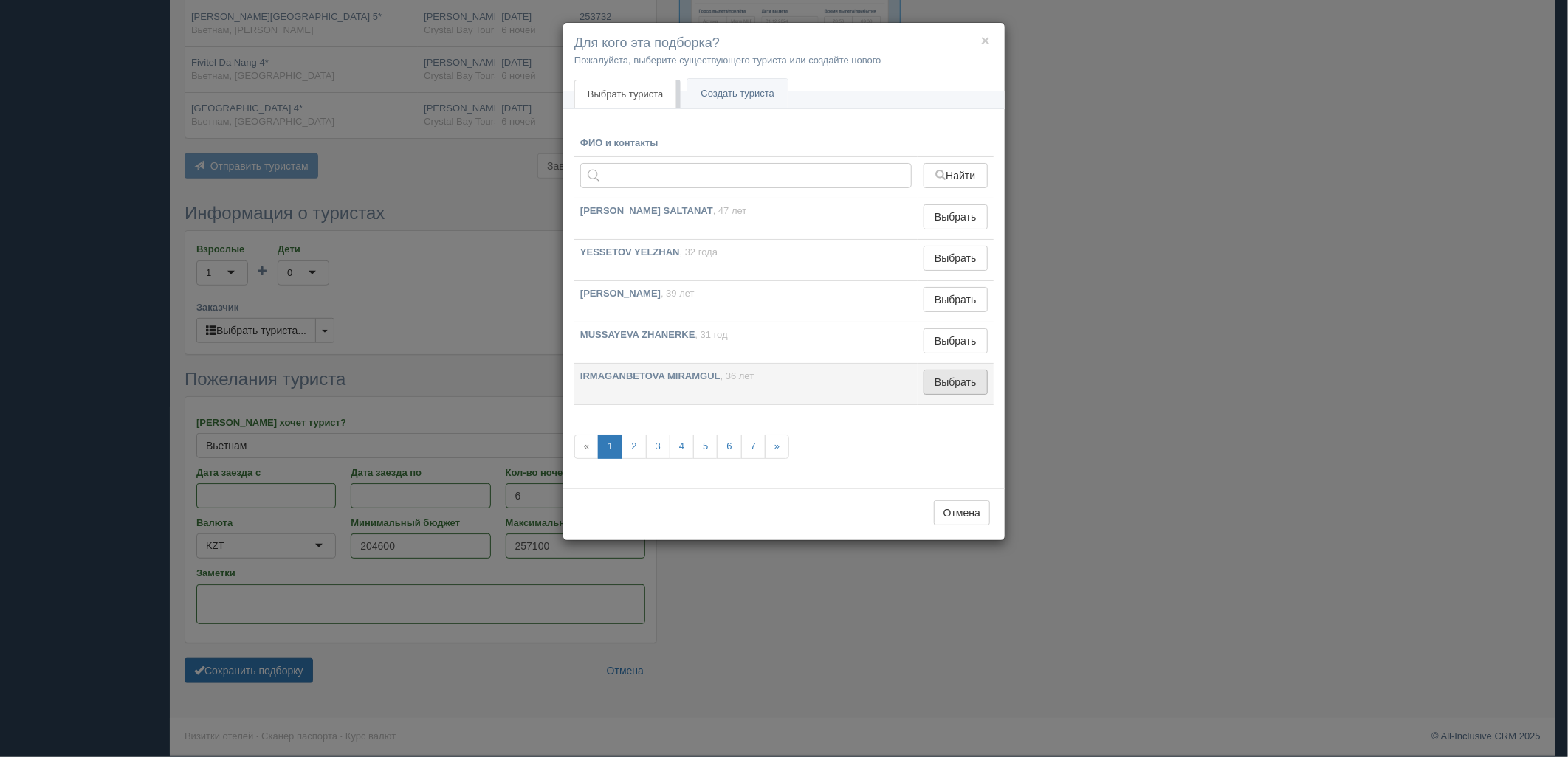
click at [962, 377] on button "Выбрать" at bounding box center [955, 382] width 64 height 25
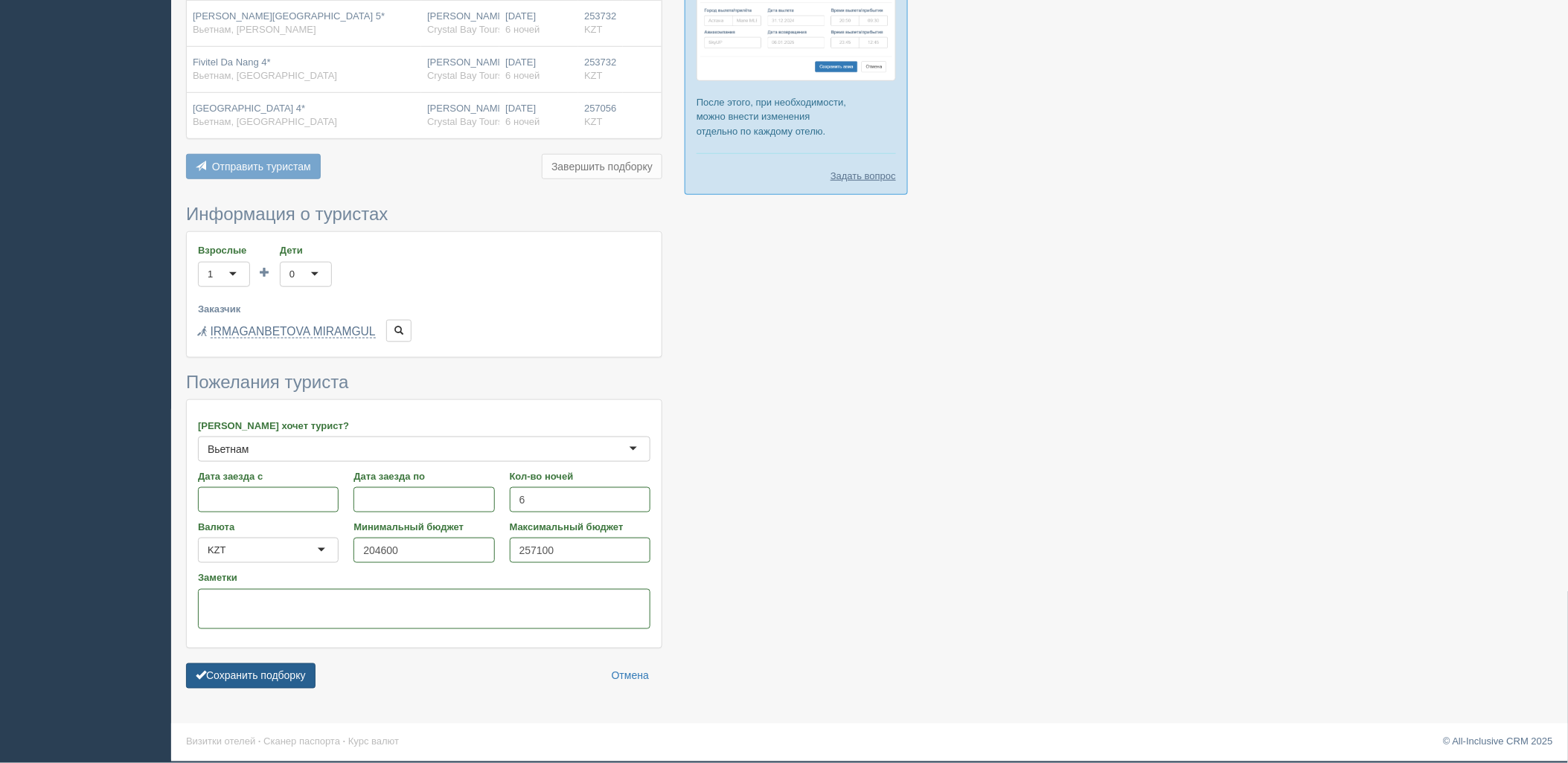
click at [278, 677] on button "Сохранить подборку" at bounding box center [251, 676] width 130 height 25
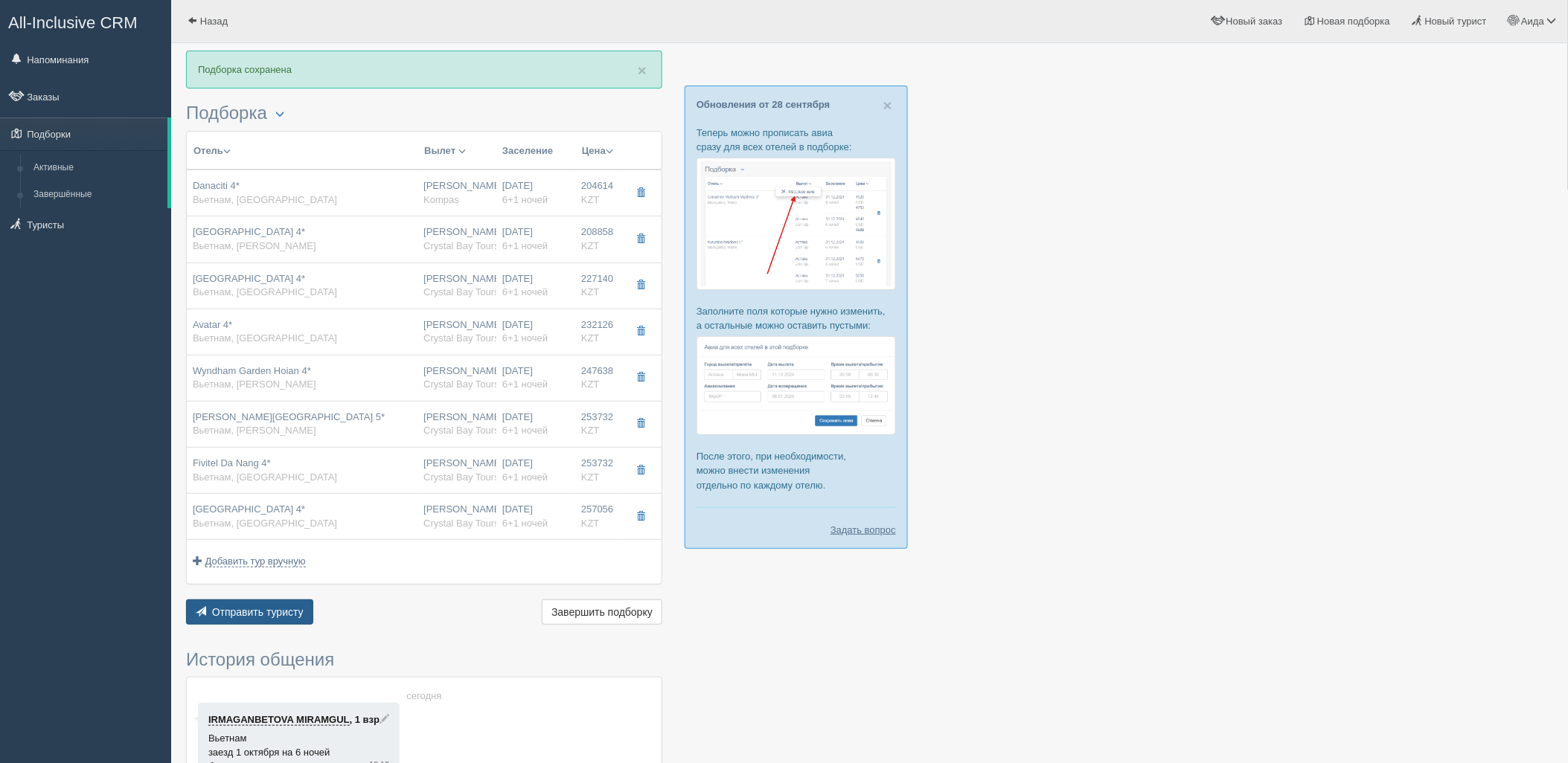
click at [283, 610] on span "Отправить туристу" at bounding box center [257, 612] width 91 height 12
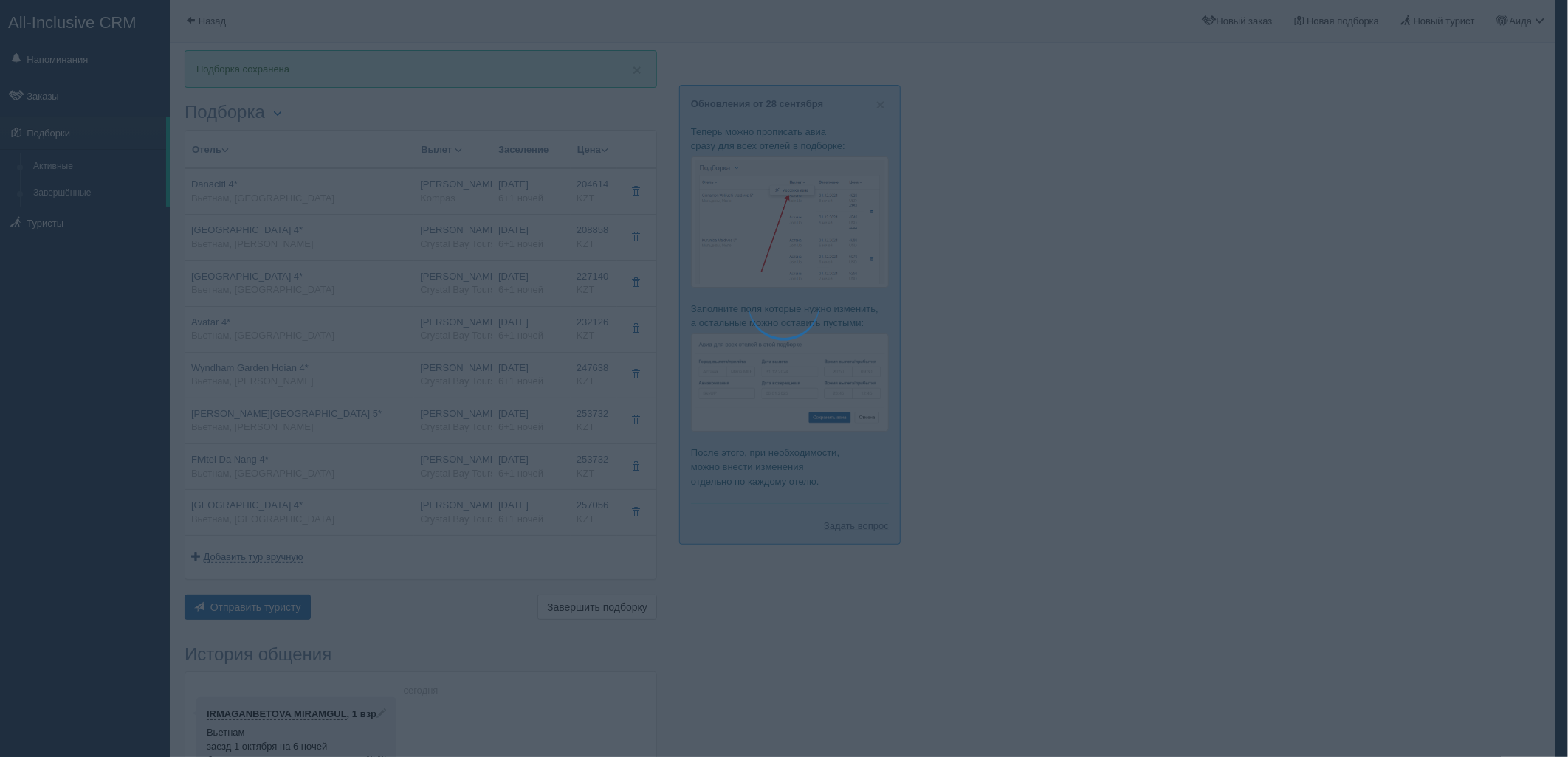
type textarea "🌞 Добрый день! Предлагаем Вам рассмотреть следующие варианты: 🌎 Вьетнам, Дананг…"
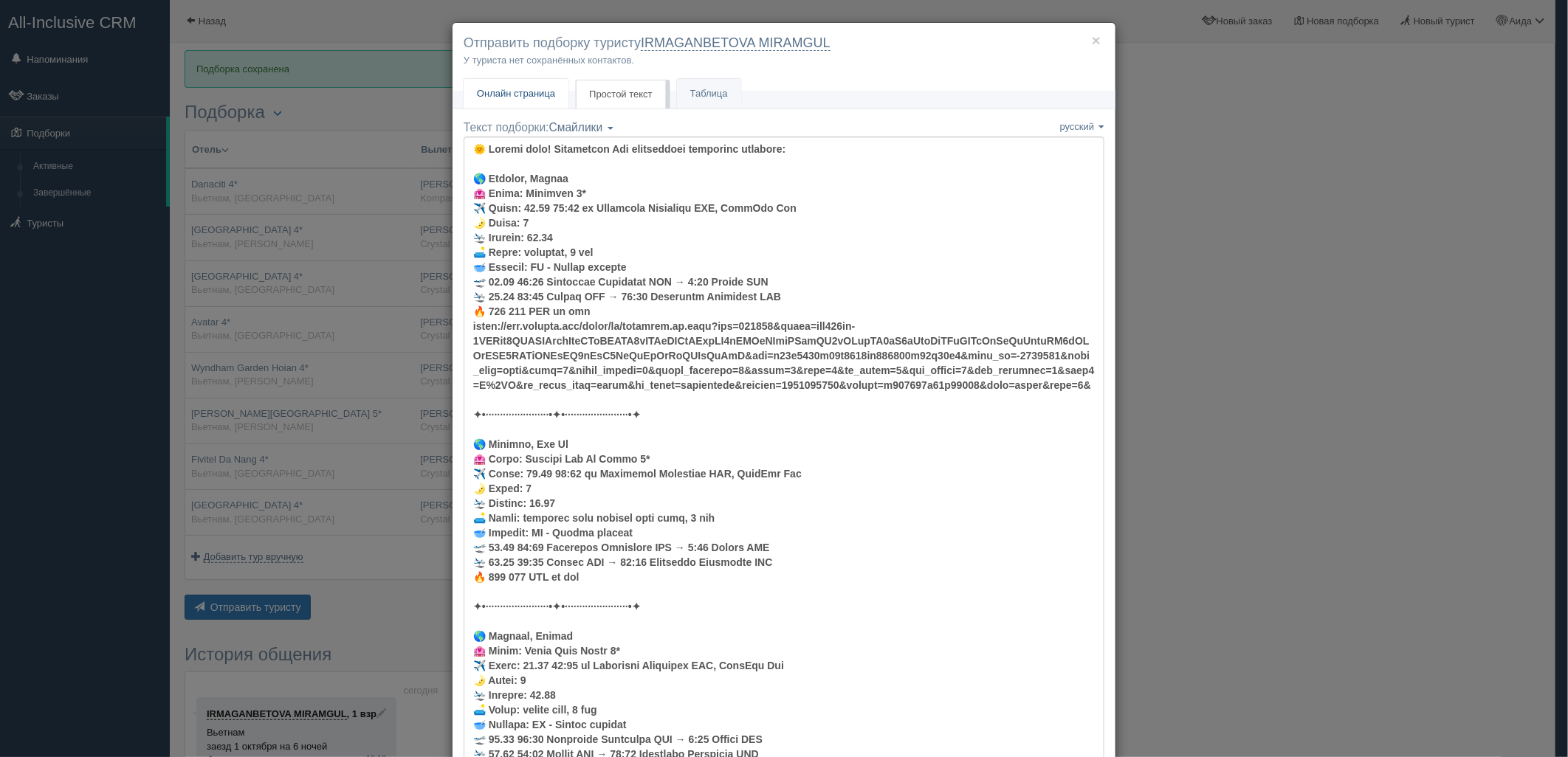
click at [526, 98] on span "Онлайн страница" at bounding box center [516, 93] width 78 height 11
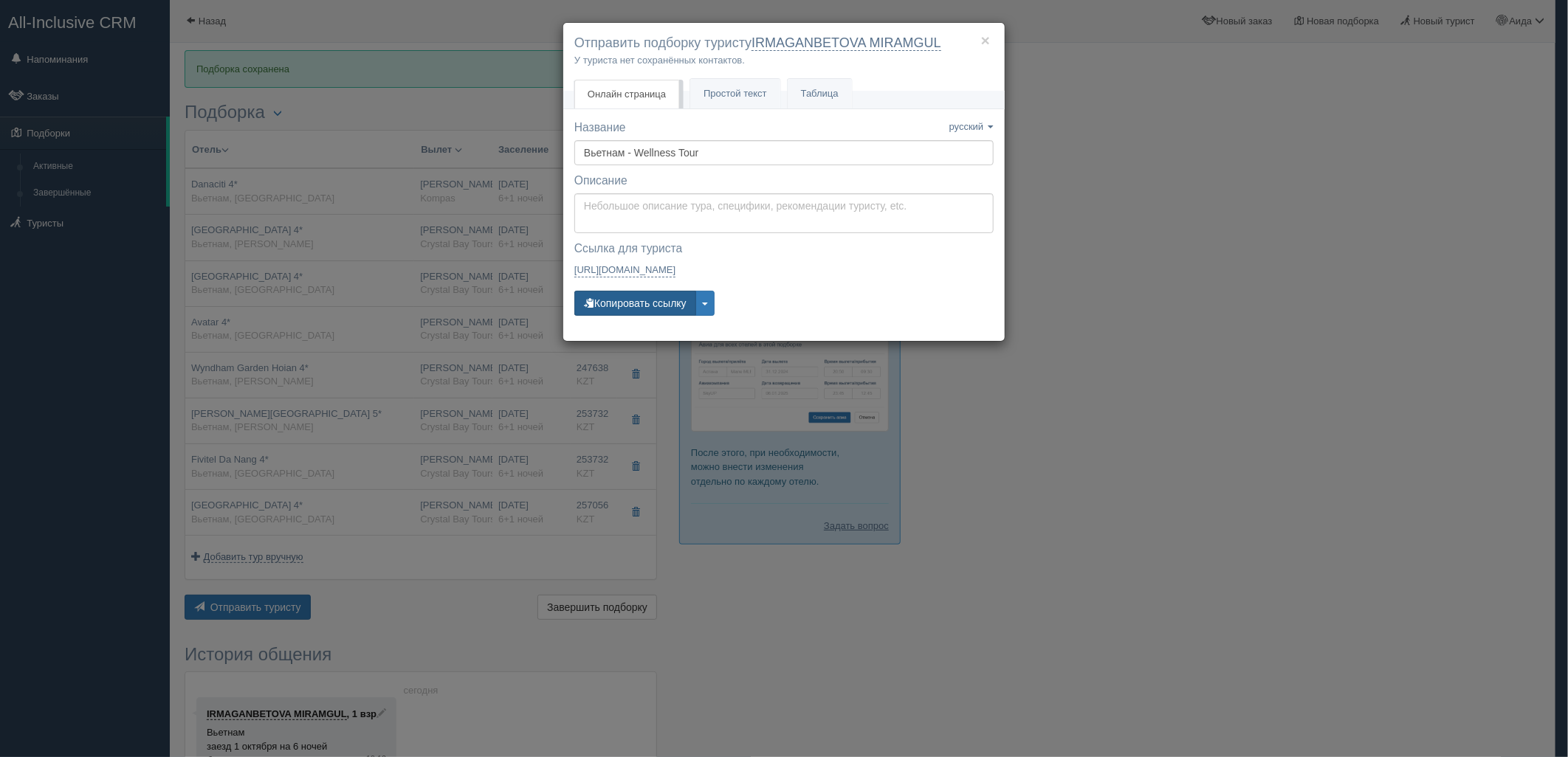
click at [640, 313] on button "Копировать ссылку" at bounding box center [635, 303] width 121 height 25
click at [638, 298] on button "Копировать ссылку" at bounding box center [635, 303] width 121 height 25
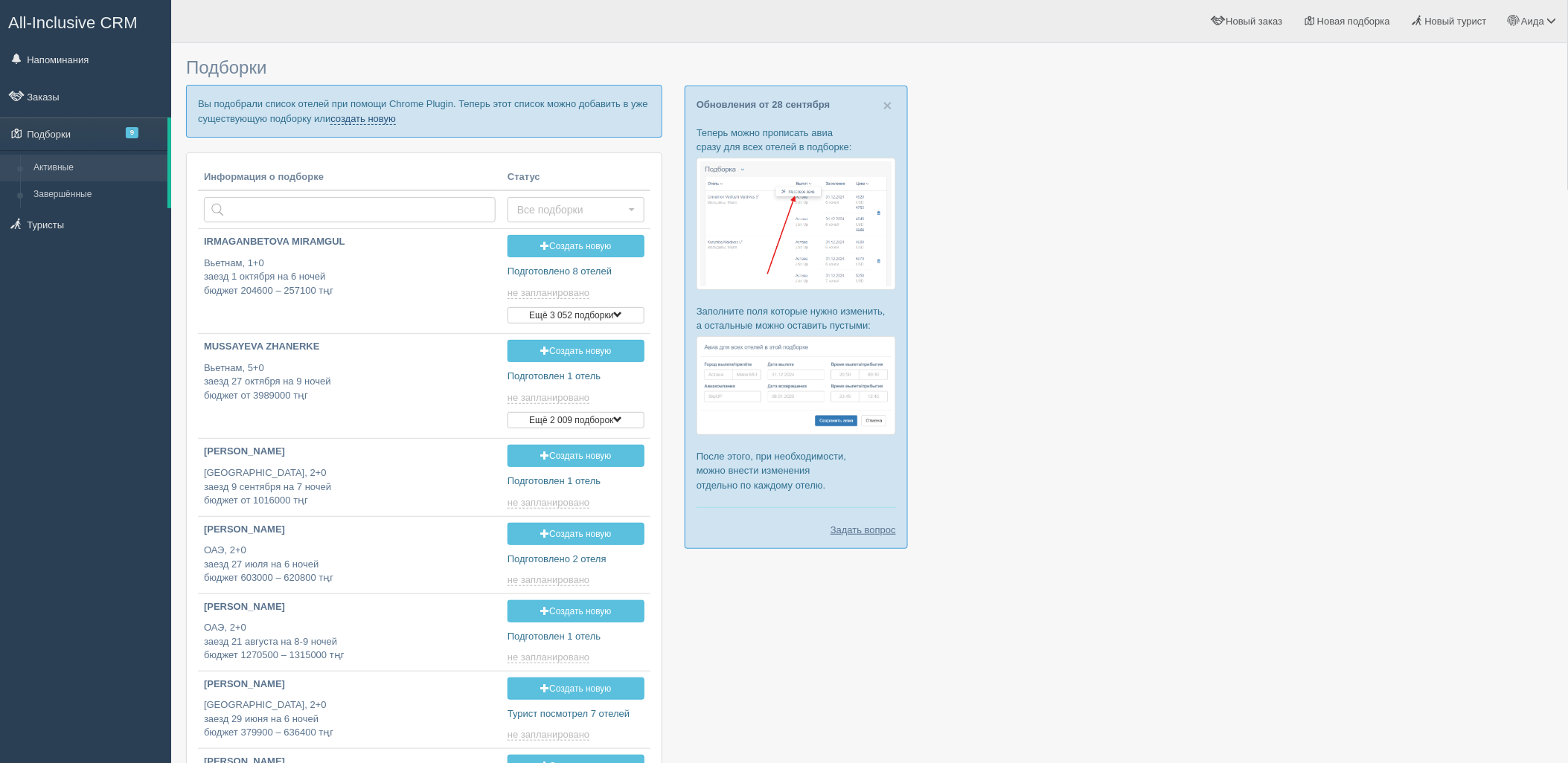
click at [378, 122] on link "создать новую" at bounding box center [363, 119] width 66 height 12
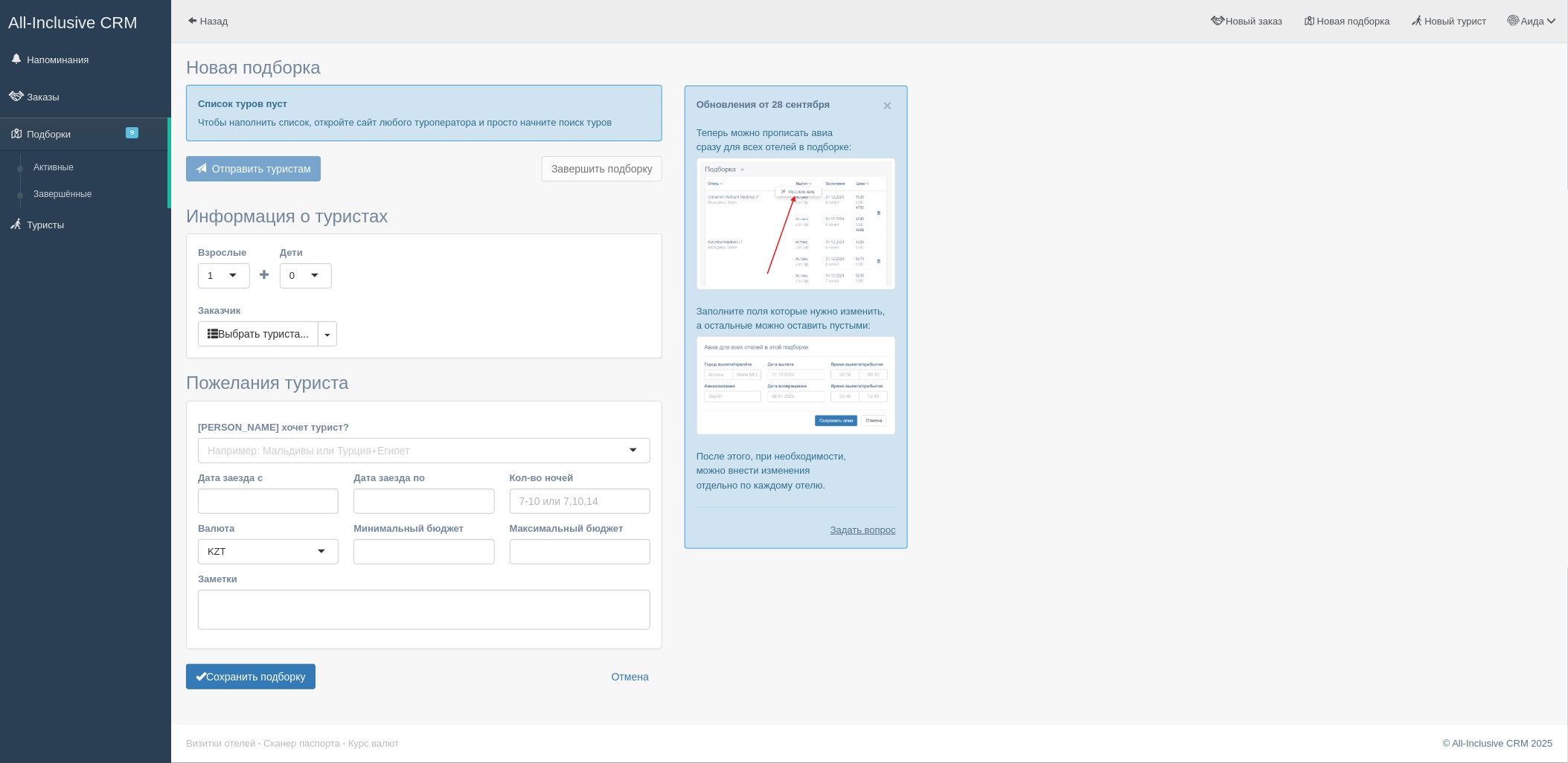
type input "6-7"
type input "274500"
type input "294100"
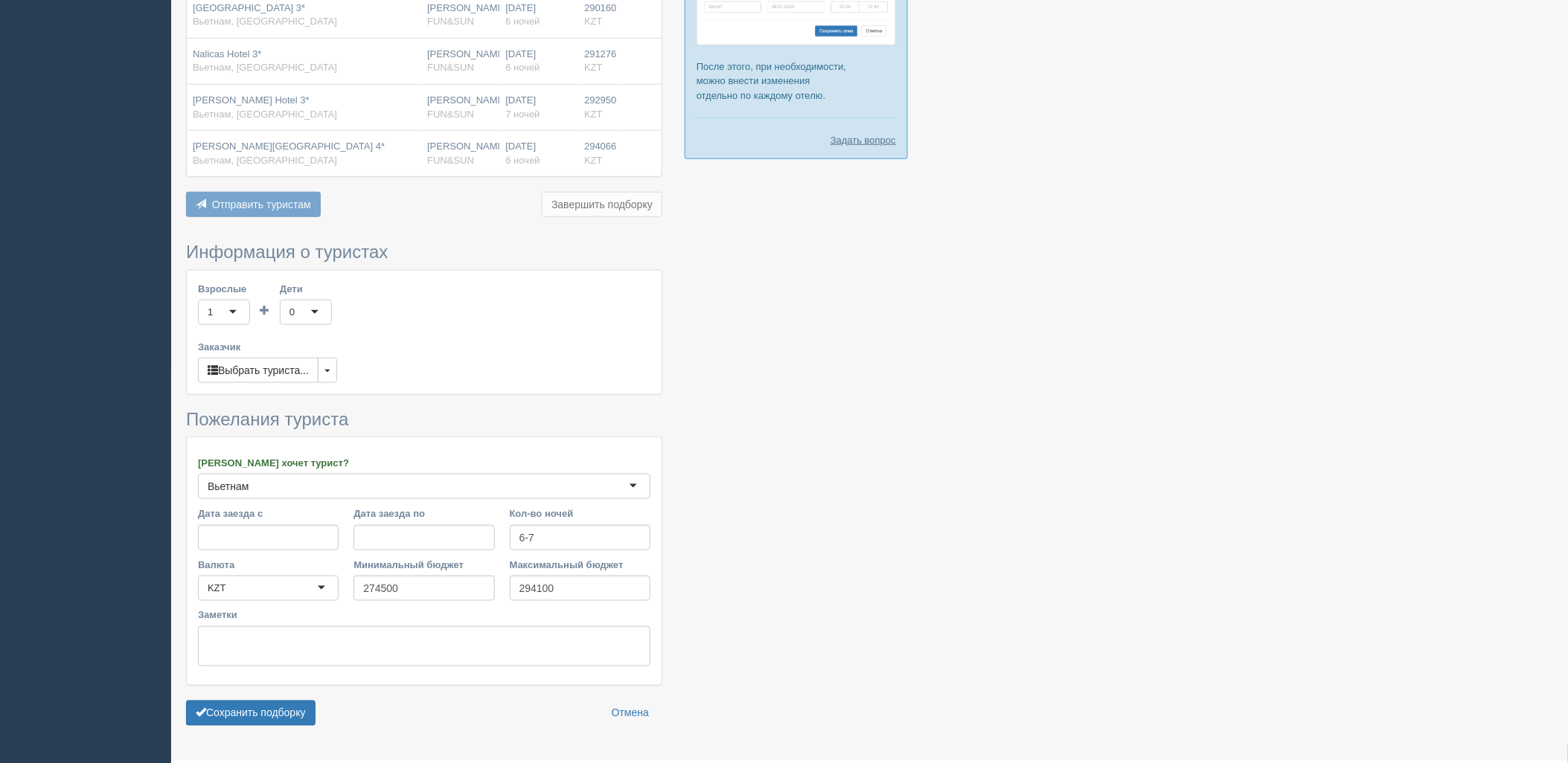
scroll to position [415, 0]
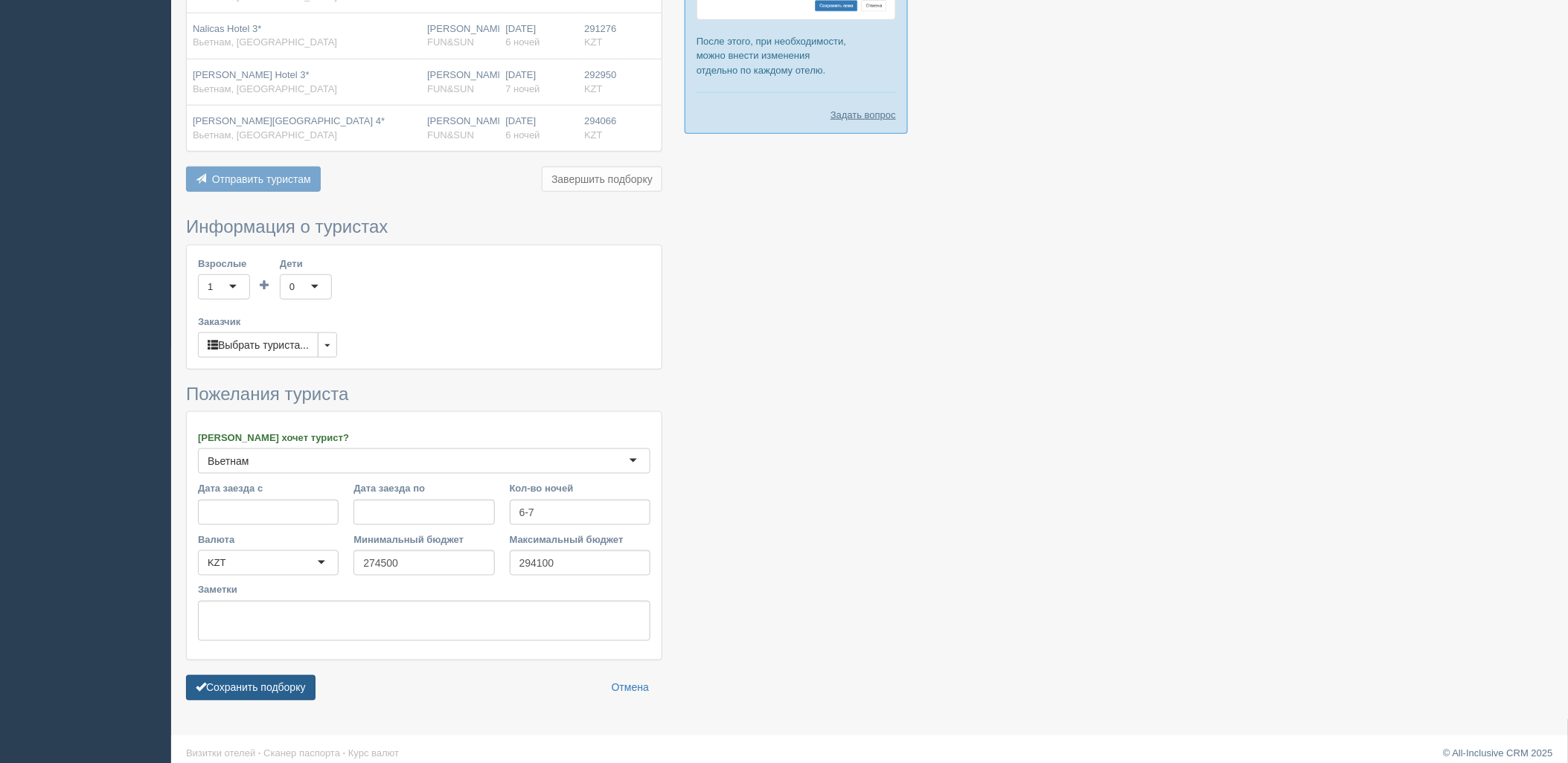
click at [285, 677] on button "Сохранить подборку" at bounding box center [251, 688] width 130 height 25
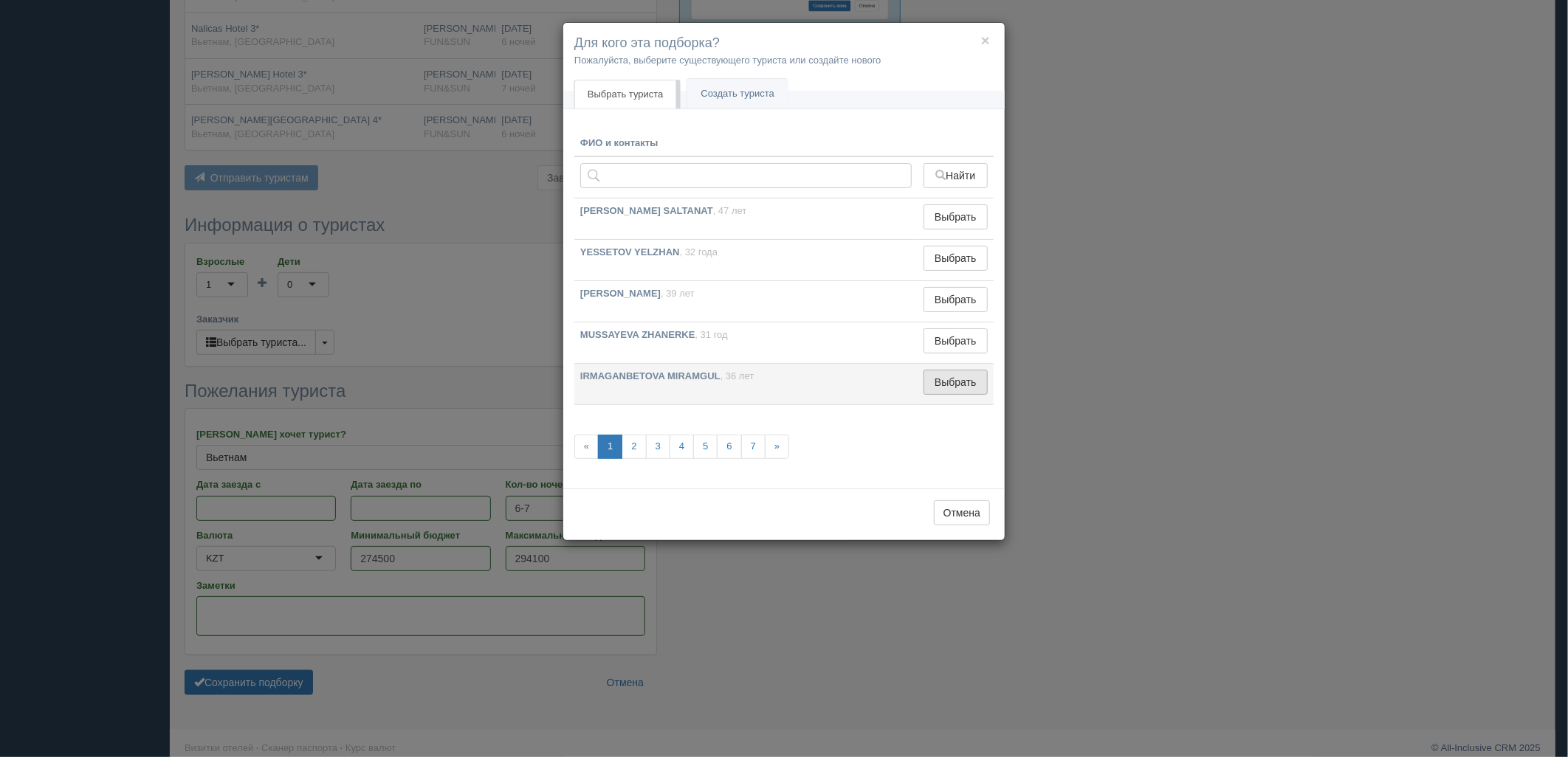
click at [943, 379] on button "Выбрать" at bounding box center [955, 382] width 64 height 25
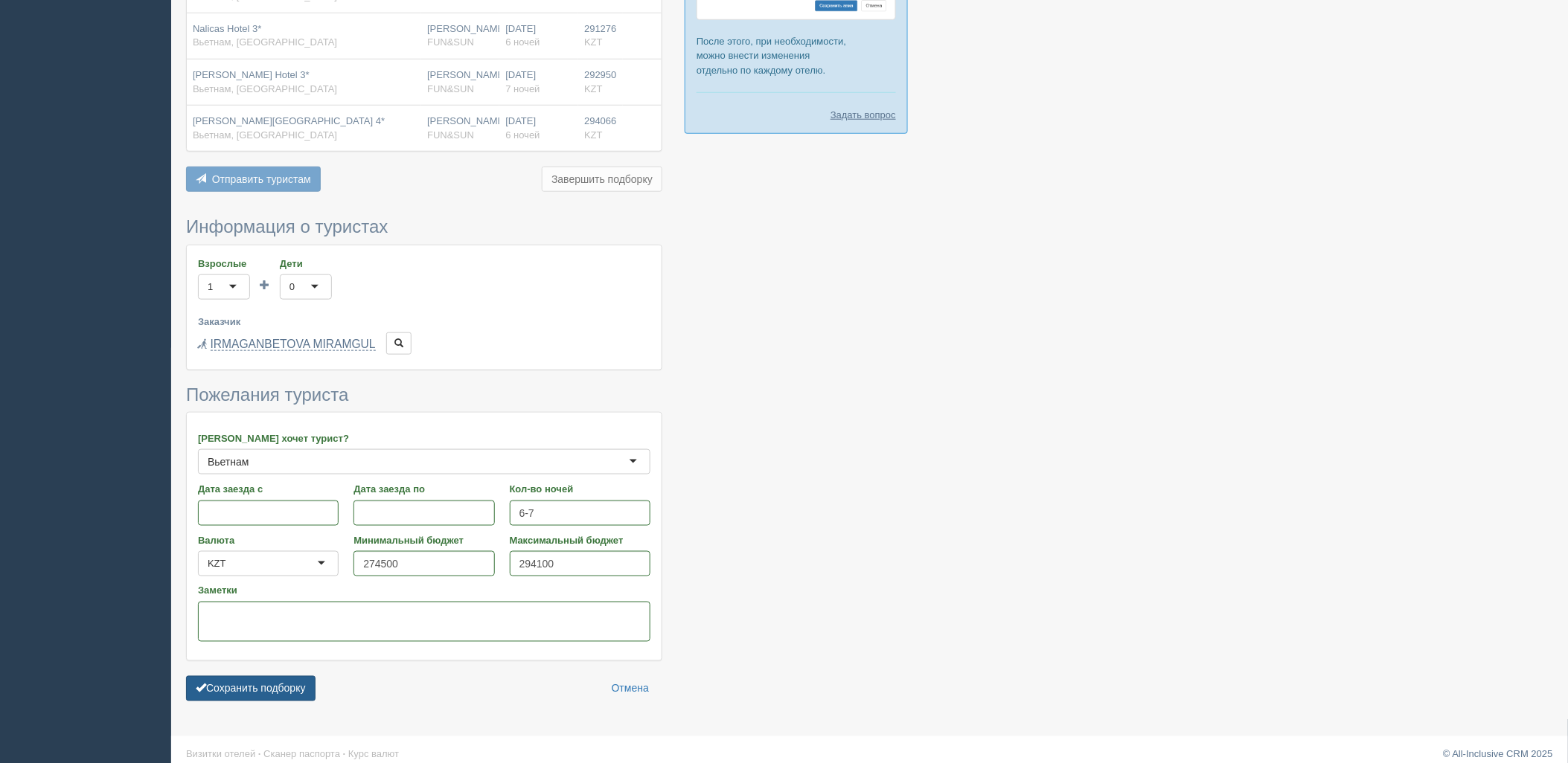
click at [234, 691] on button "Сохранить подборку" at bounding box center [251, 689] width 130 height 25
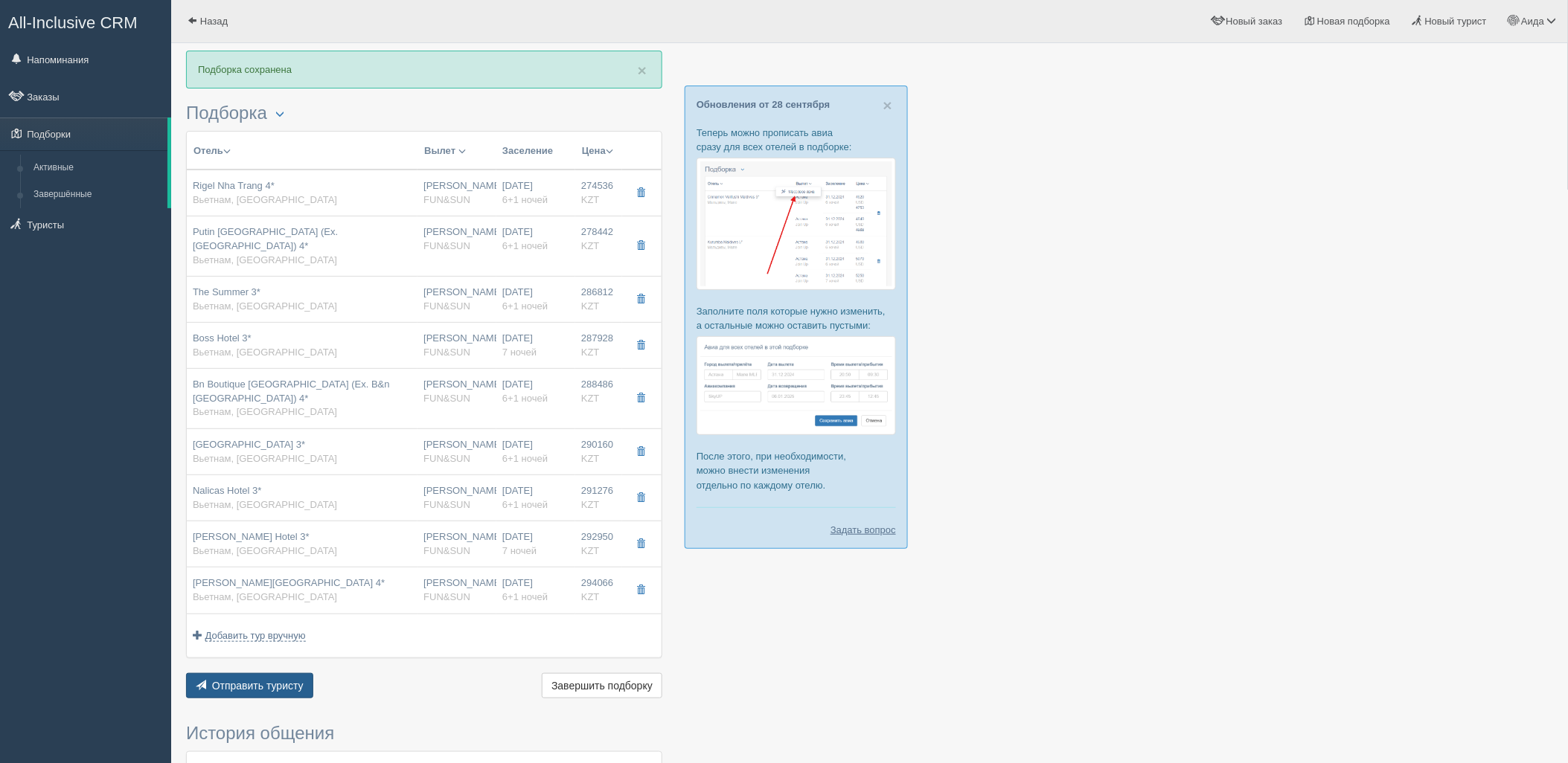
click at [289, 677] on button "Отправить туристу Отправить" at bounding box center [249, 686] width 127 height 25
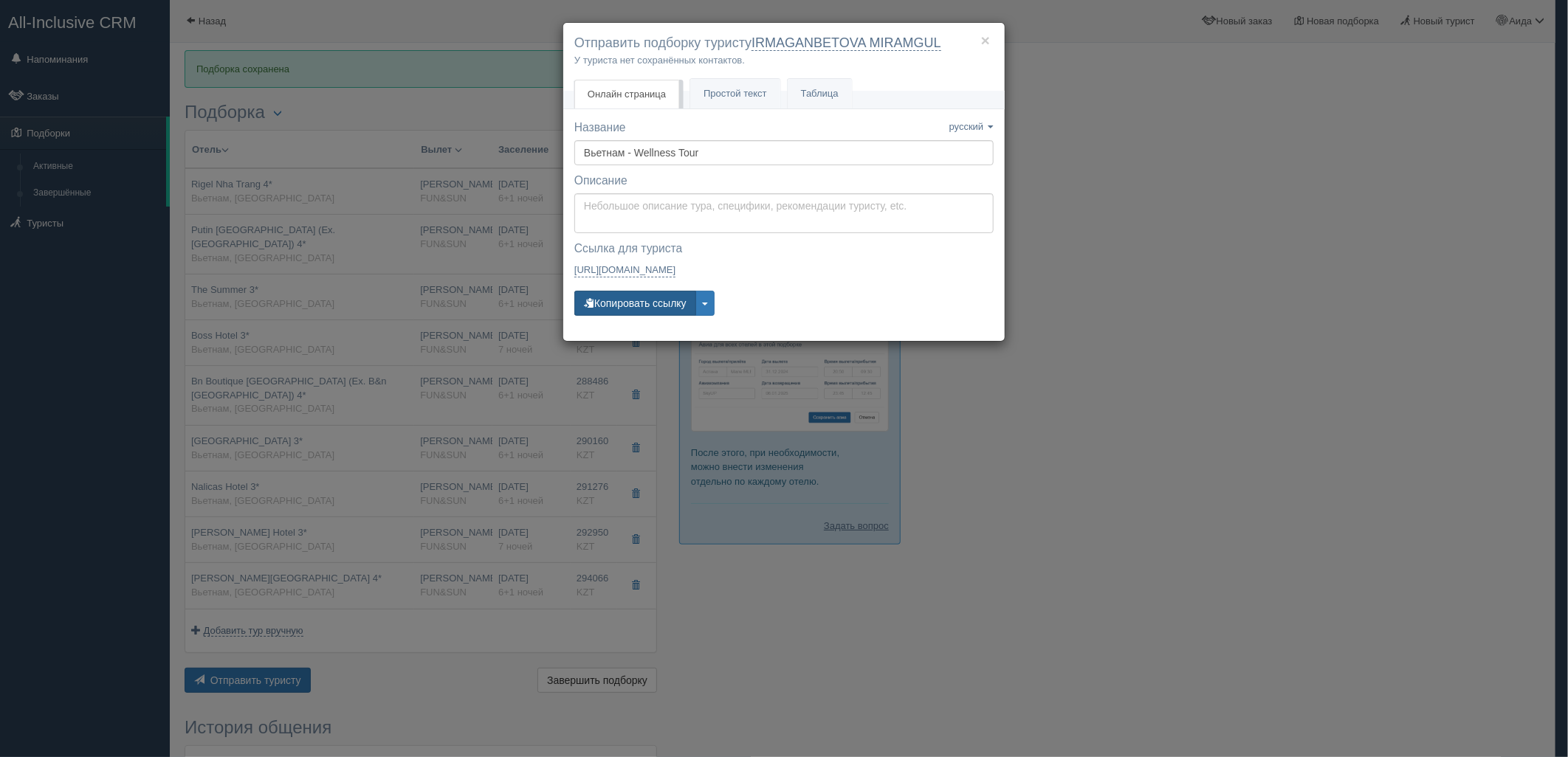
click at [655, 310] on button "Копировать ссылку" at bounding box center [635, 303] width 121 height 25
